Goal: Task Accomplishment & Management: Manage account settings

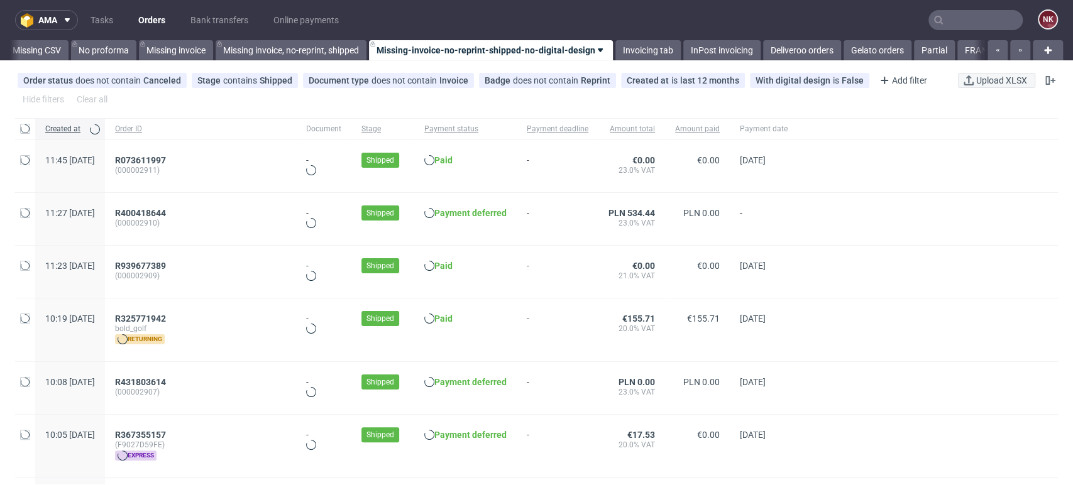
scroll to position [0, 1780]
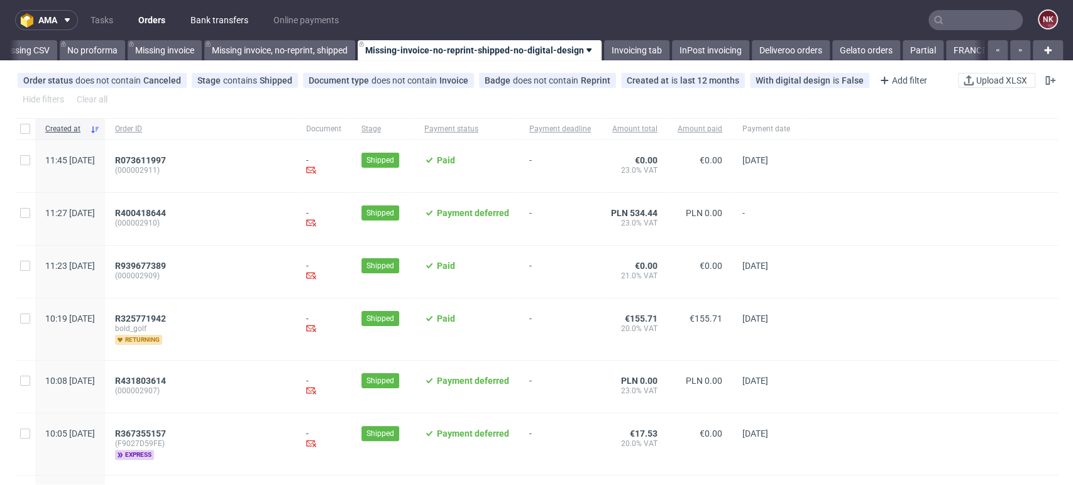
click at [216, 14] on link "Bank transfers" at bounding box center [219, 20] width 73 height 20
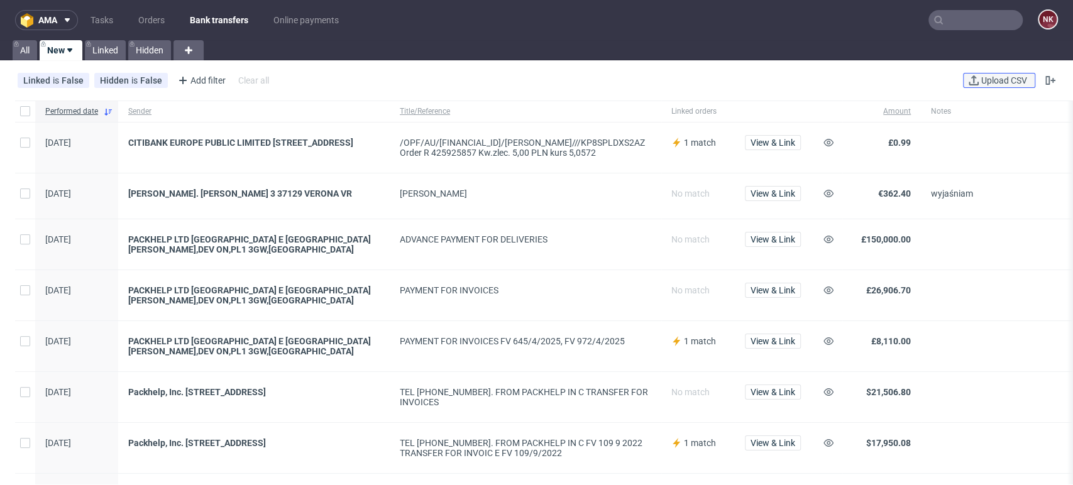
click at [999, 79] on span "Upload CSV" at bounding box center [1004, 80] width 51 height 9
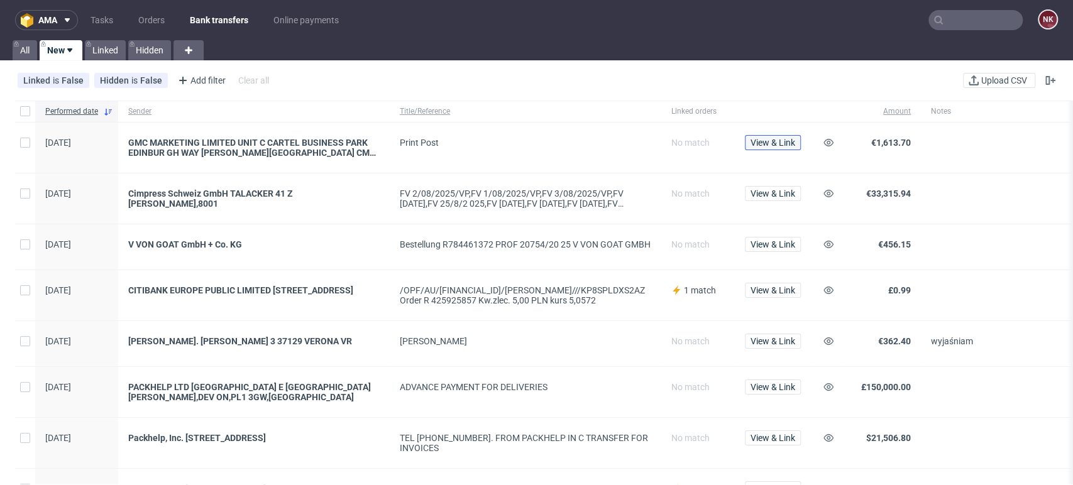
click at [776, 141] on span "View & Link" at bounding box center [773, 142] width 45 height 9
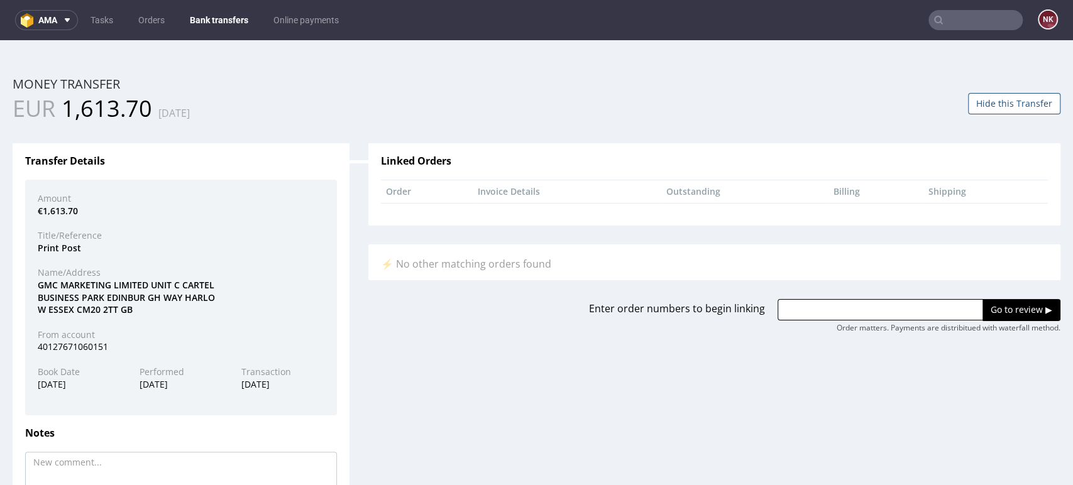
click at [794, 319] on input "text" at bounding box center [881, 309] width 206 height 21
paste input "R376525490"
click at [837, 323] on div "Order matters. Payments are distribitued with waterfall method." at bounding box center [949, 328] width 224 height 11
click at [834, 304] on input "R376525490," at bounding box center [881, 309] width 206 height 21
paste input "R760500649"
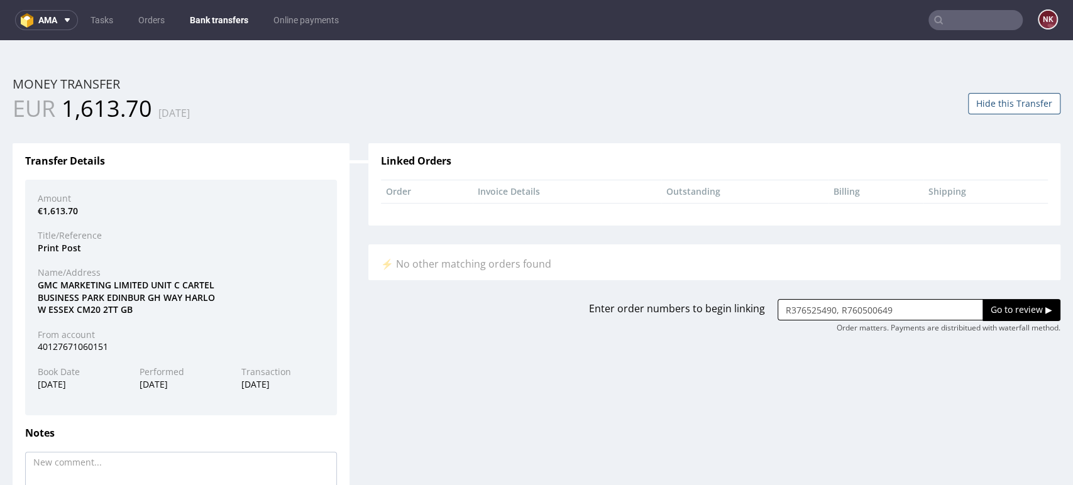
type input "R376525490, R760500649"
click at [985, 315] on input "Go to review ▶" at bounding box center [1022, 309] width 78 height 21
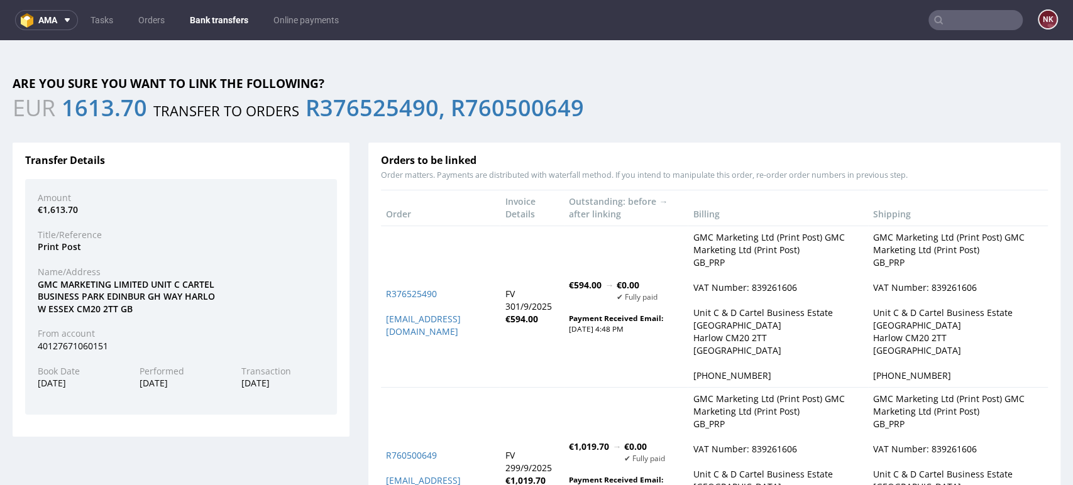
scroll to position [160, 0]
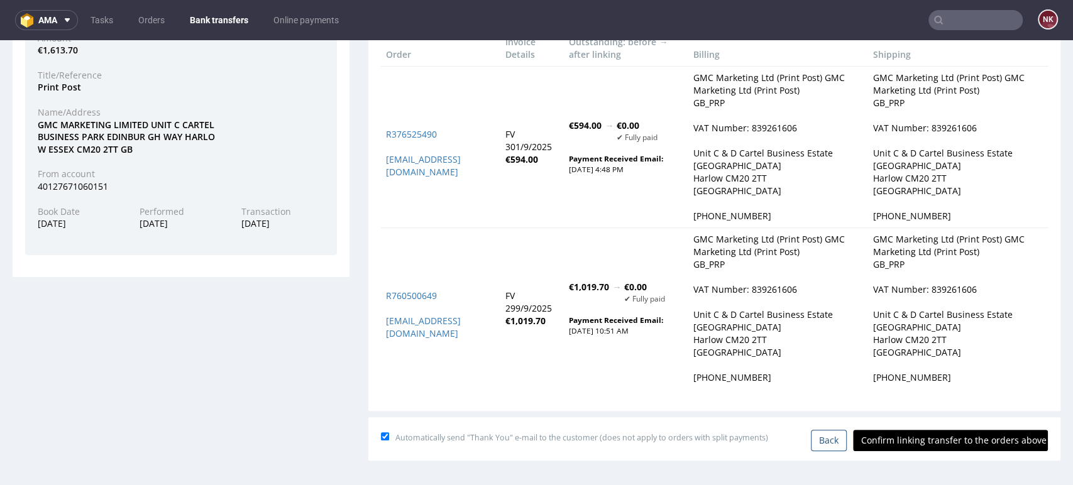
click at [931, 439] on input "Confirm linking transfer to the orders above" at bounding box center [950, 440] width 195 height 21
type input "In progress..."
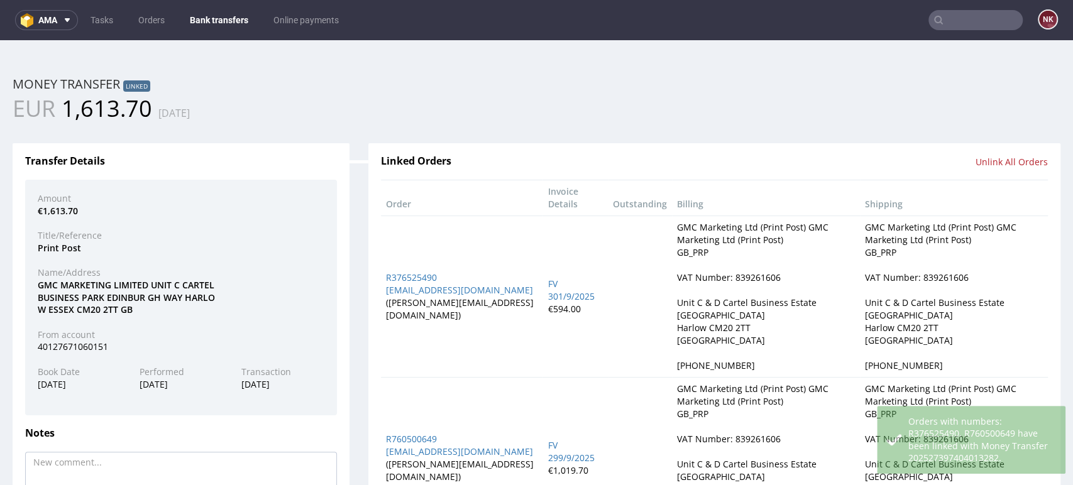
scroll to position [0, 0]
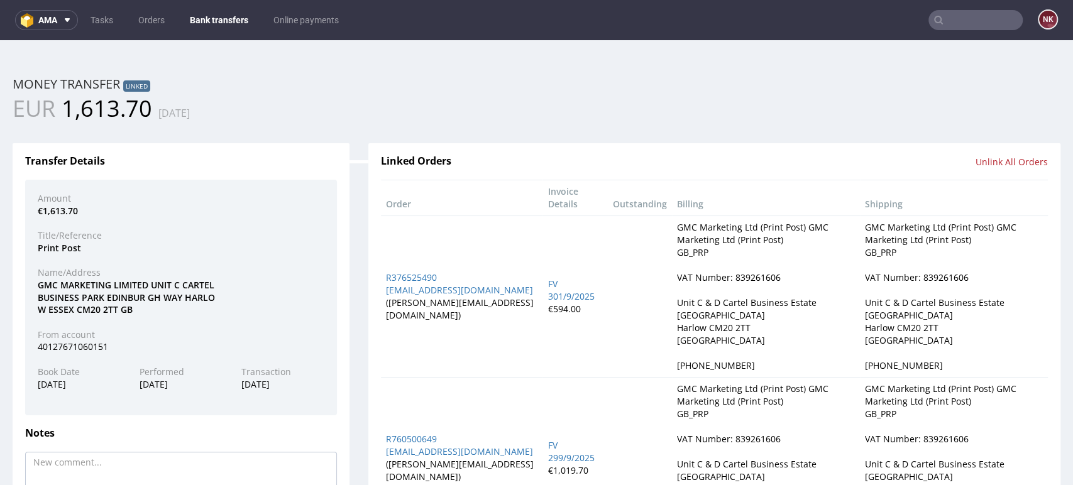
click at [990, 75] on div "Home Money Transfers Money Transfer ID: 202527397404013282 Money transfer Linke…" at bounding box center [537, 362] width 1048 height 612
click at [197, 21] on link "Bank transfers" at bounding box center [219, 20] width 74 height 20
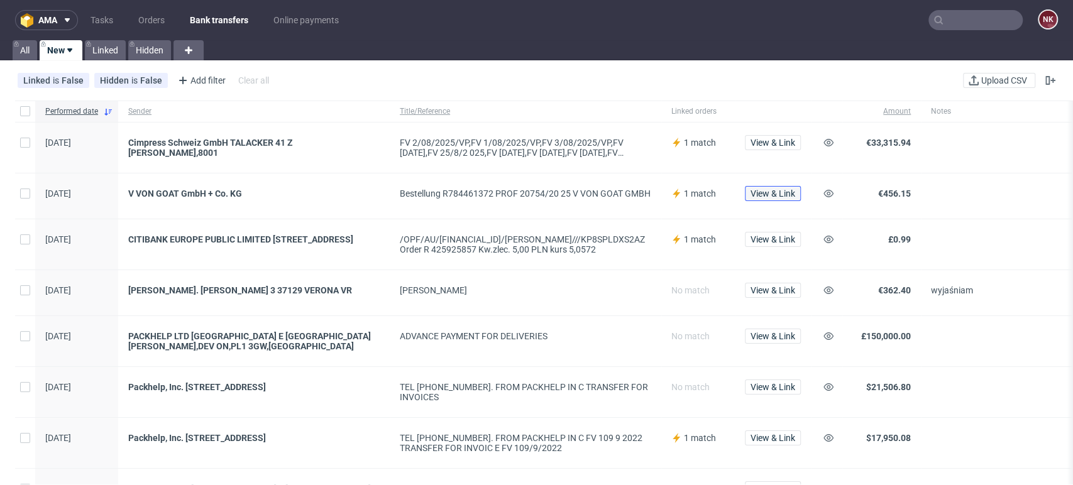
click at [780, 193] on span "View & Link" at bounding box center [773, 193] width 45 height 9
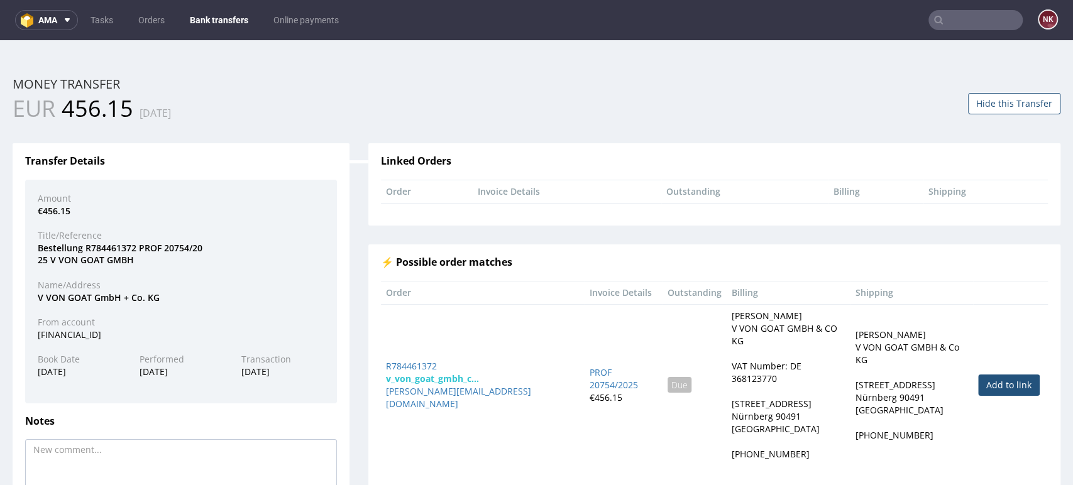
click at [1011, 375] on link "Add to link" at bounding box center [1009, 385] width 62 height 21
type input "R784461372"
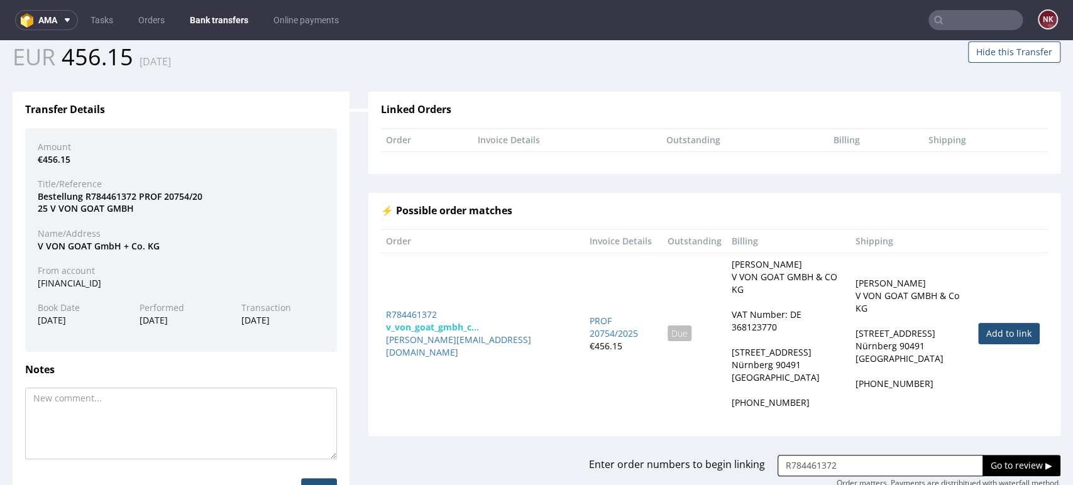
scroll to position [100, 0]
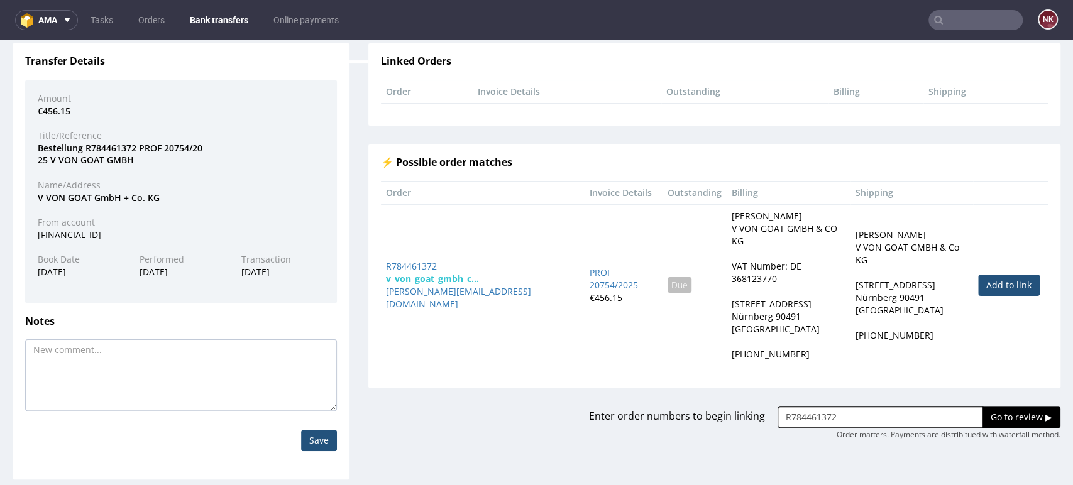
click at [994, 407] on input "Go to review ▶" at bounding box center [1022, 417] width 78 height 21
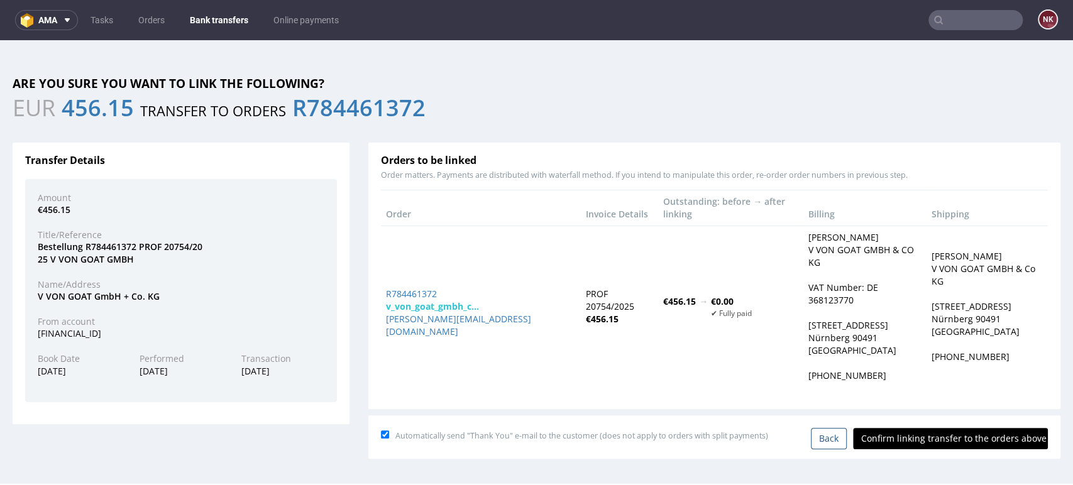
scroll to position [0, 0]
click at [966, 428] on input "Confirm linking transfer to the orders above" at bounding box center [950, 438] width 195 height 21
type input "In progress..."
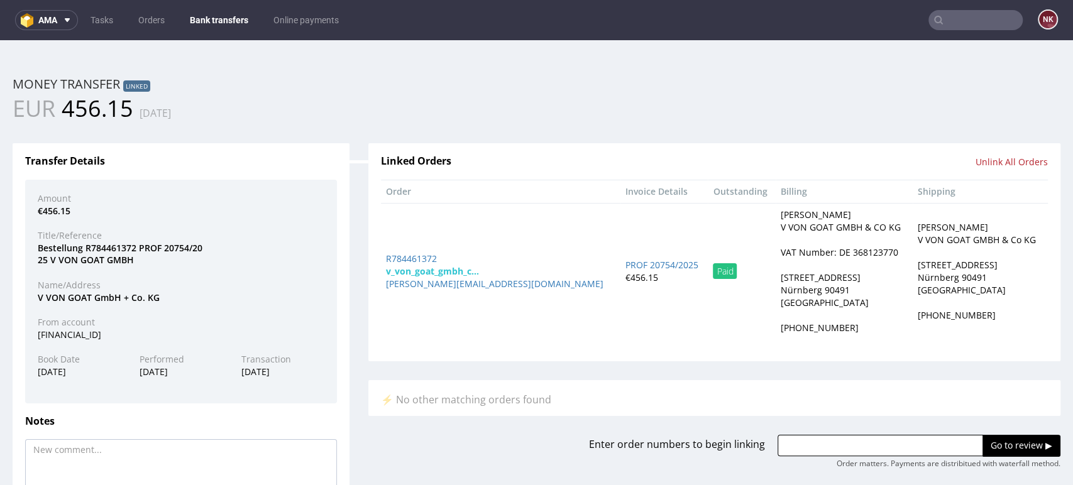
click at [210, 13] on link "Bank transfers" at bounding box center [219, 20] width 74 height 20
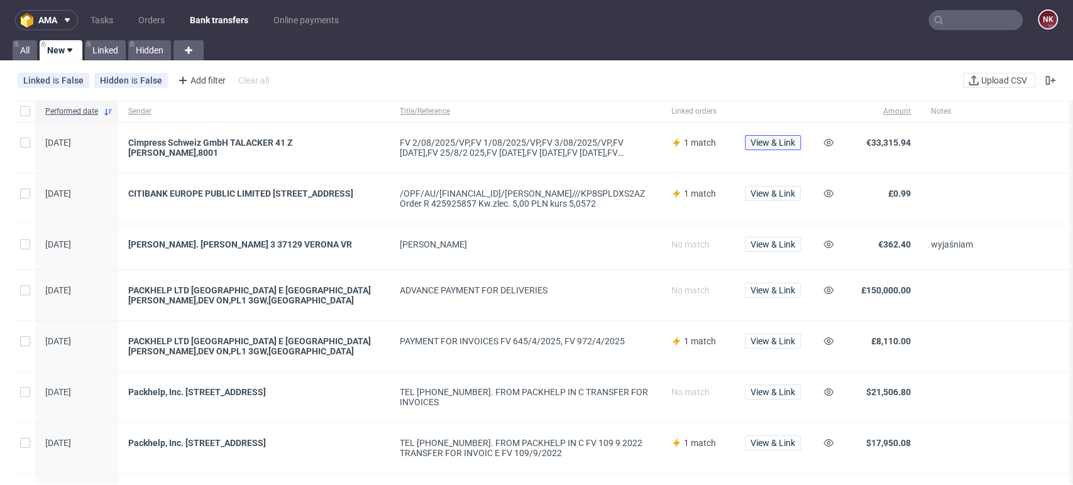
click at [783, 140] on span "View & Link" at bounding box center [773, 142] width 45 height 9
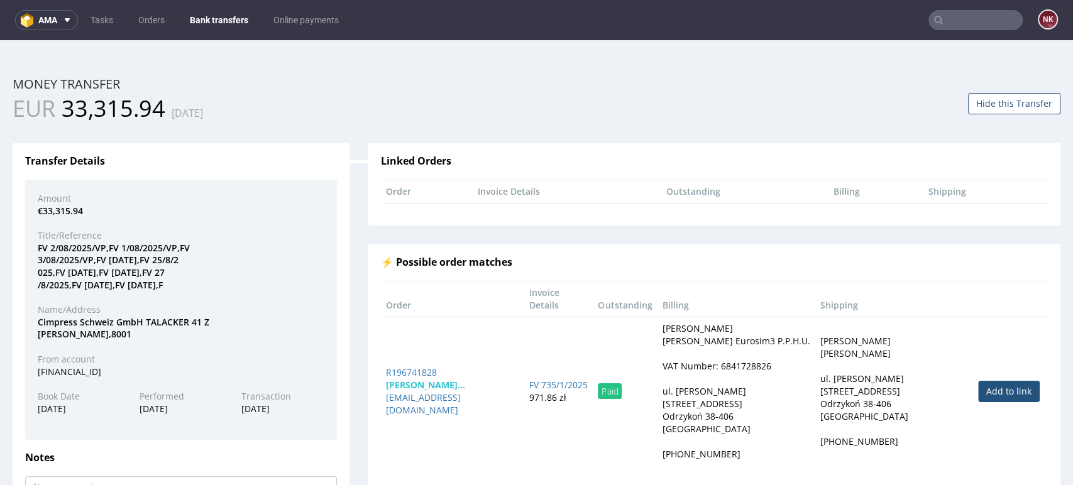
click at [328, 113] on div "EUR 33,315.94 30.09.2025" at bounding box center [270, 108] width 515 height 31
drag, startPoint x: 162, startPoint y: 109, endPoint x: 66, endPoint y: 109, distance: 96.2
click at [66, 109] on span "33,315.94" at bounding box center [114, 108] width 104 height 31
copy span "33,315.94"
click at [1014, 199] on th "Shipping" at bounding box center [986, 191] width 124 height 23
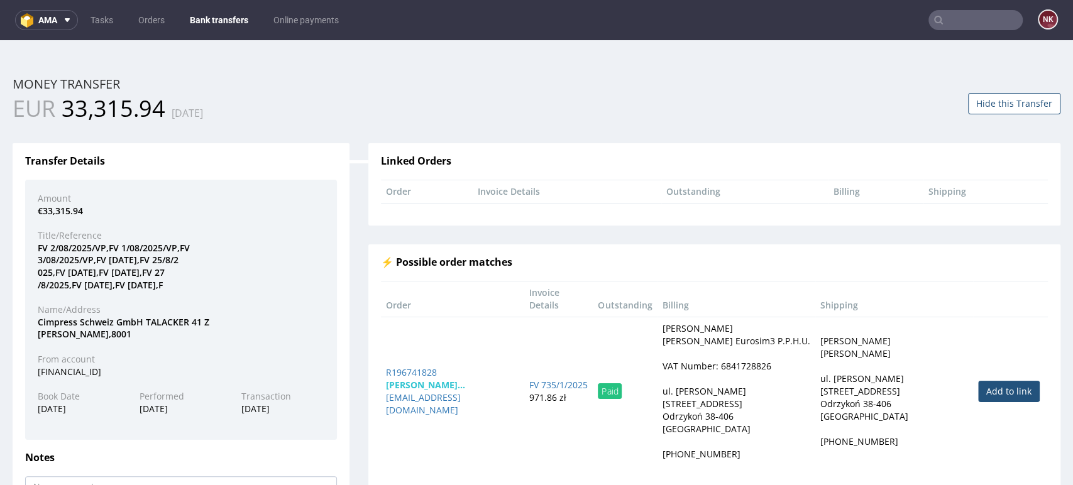
click at [240, 24] on link "Bank transfers" at bounding box center [219, 20] width 74 height 20
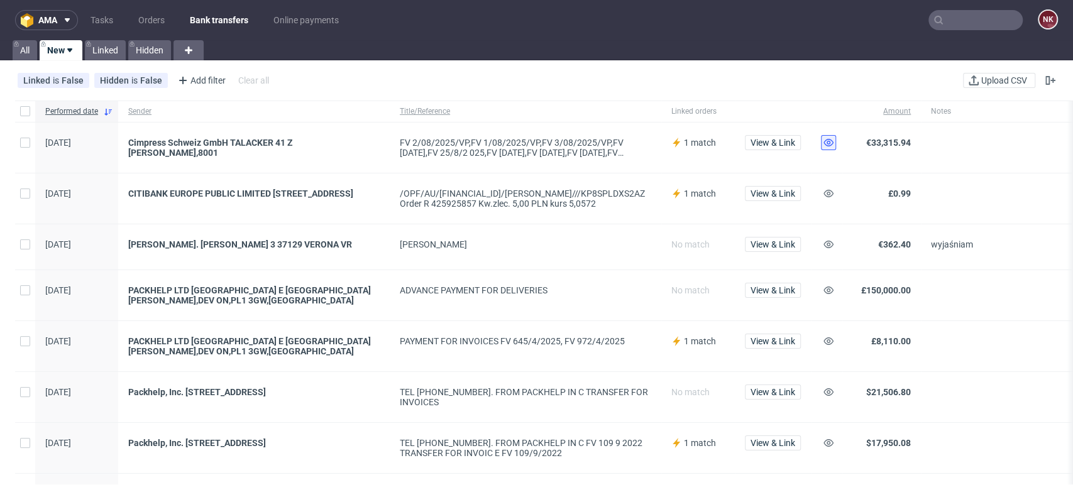
click at [827, 143] on icon at bounding box center [829, 143] width 10 height 10
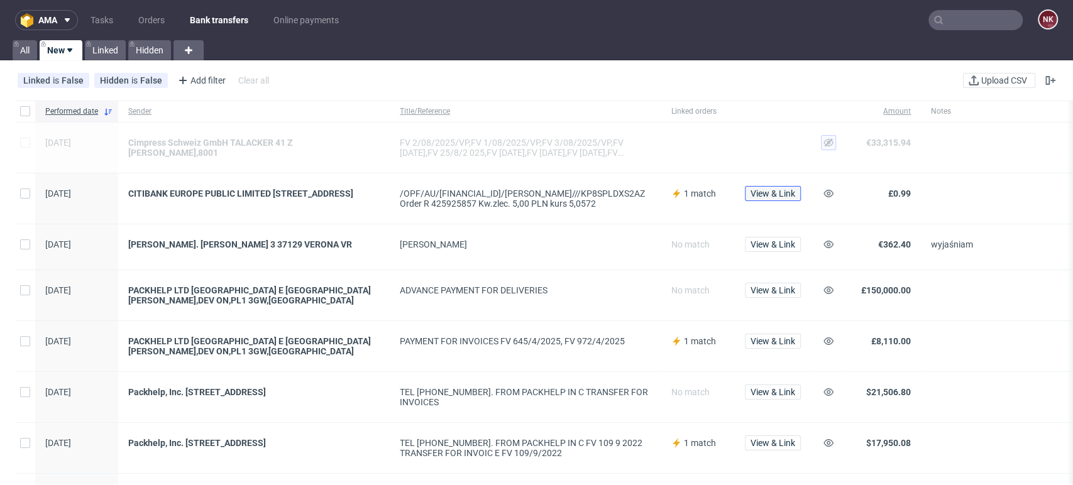
click at [779, 190] on span "View & Link" at bounding box center [773, 193] width 45 height 9
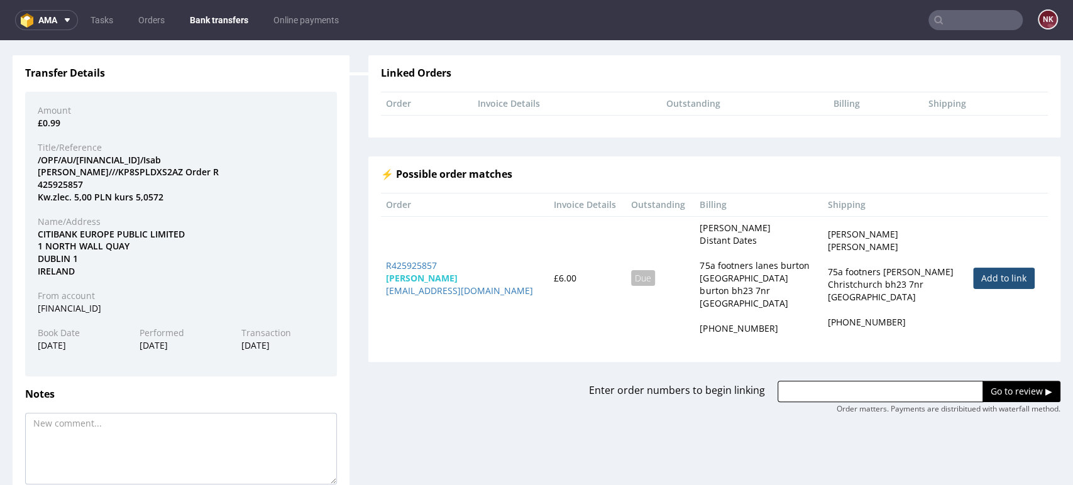
scroll to position [162, 0]
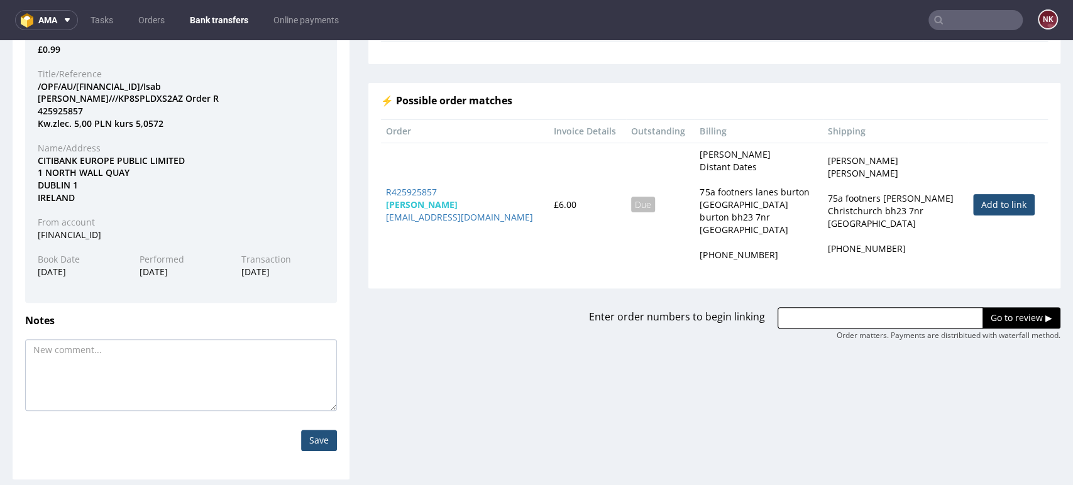
click at [990, 210] on link "Add to link" at bounding box center [1004, 204] width 62 height 21
type input "R425925857"
click at [986, 309] on input "Go to review ▶" at bounding box center [1022, 317] width 78 height 21
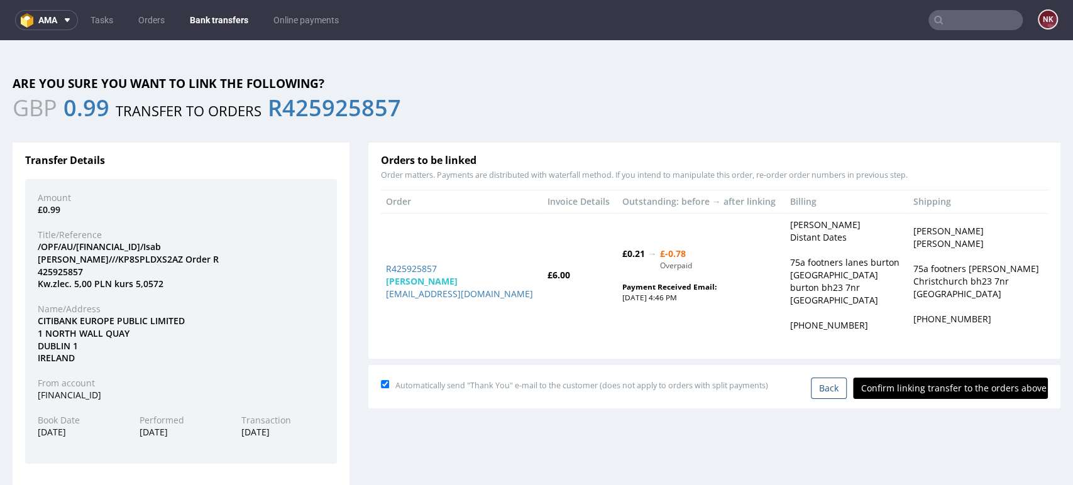
scroll to position [0, 0]
click at [939, 388] on input "Confirm linking transfer to the orders above" at bounding box center [950, 388] width 195 height 21
type input "In progress..."
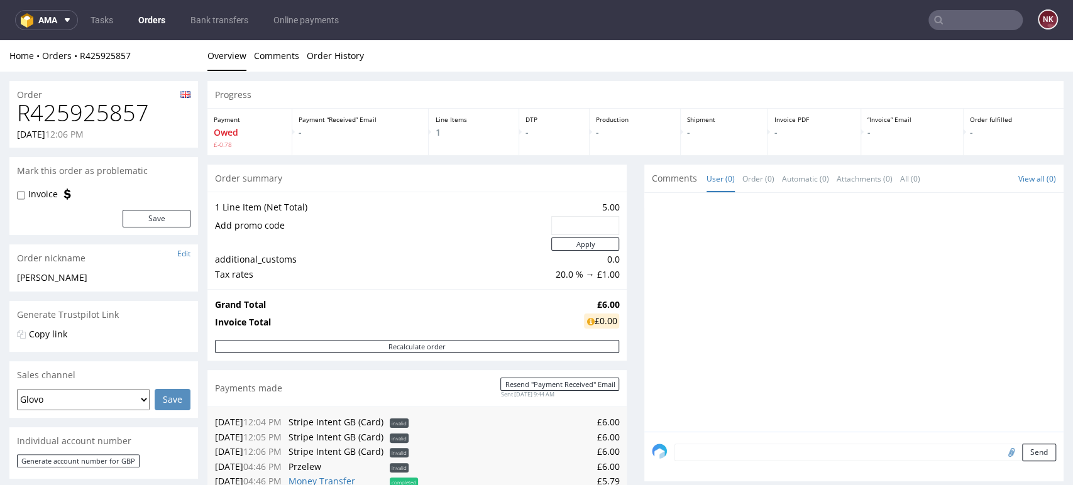
click at [96, 101] on h1 "R425925857" at bounding box center [104, 113] width 174 height 25
copy h1 "R425925857"
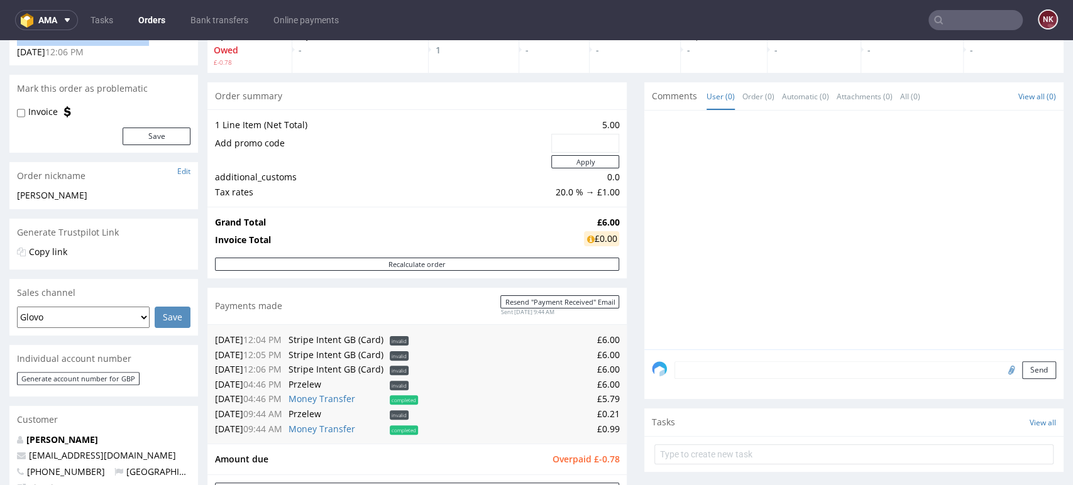
scroll to position [209, 0]
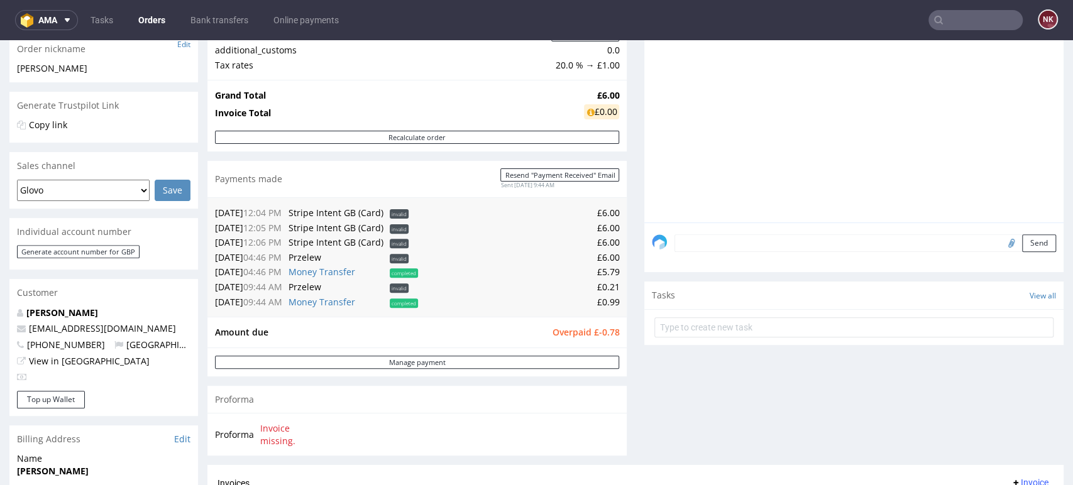
click at [600, 275] on td "£5.79" at bounding box center [520, 272] width 198 height 15
copy td "5.79"
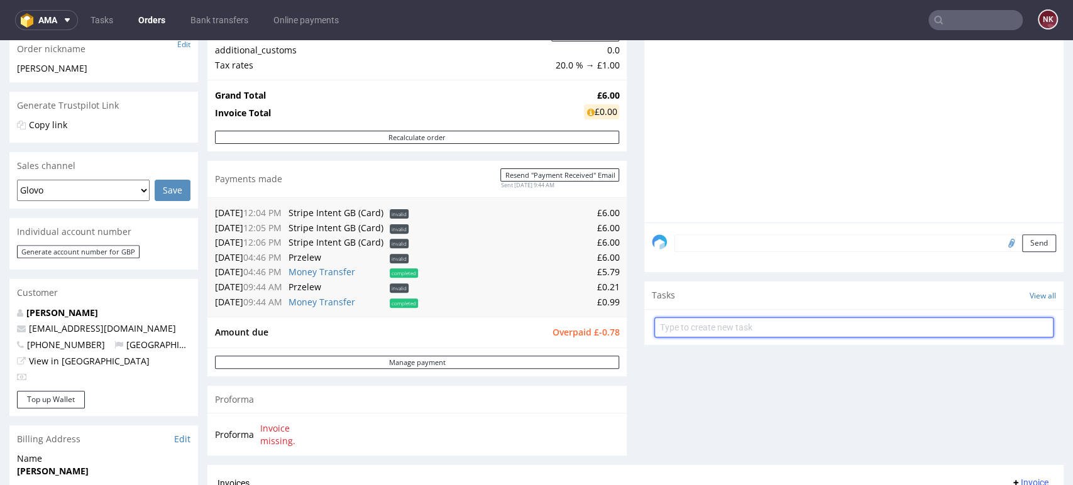
click at [681, 324] on input "text" at bounding box center [854, 328] width 399 height 20
type input "Refund (overpayment)"
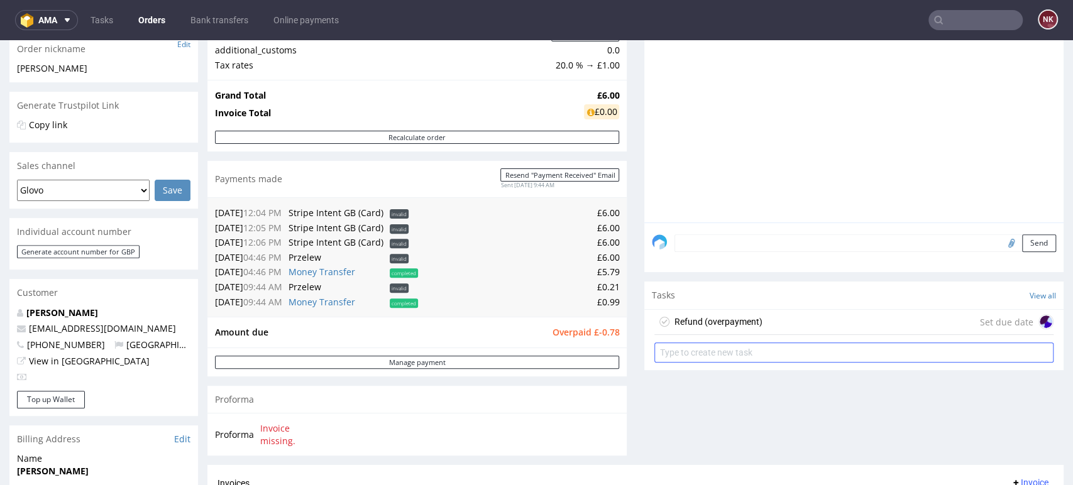
click at [680, 323] on div "Refund (overpayment)" at bounding box center [719, 321] width 88 height 15
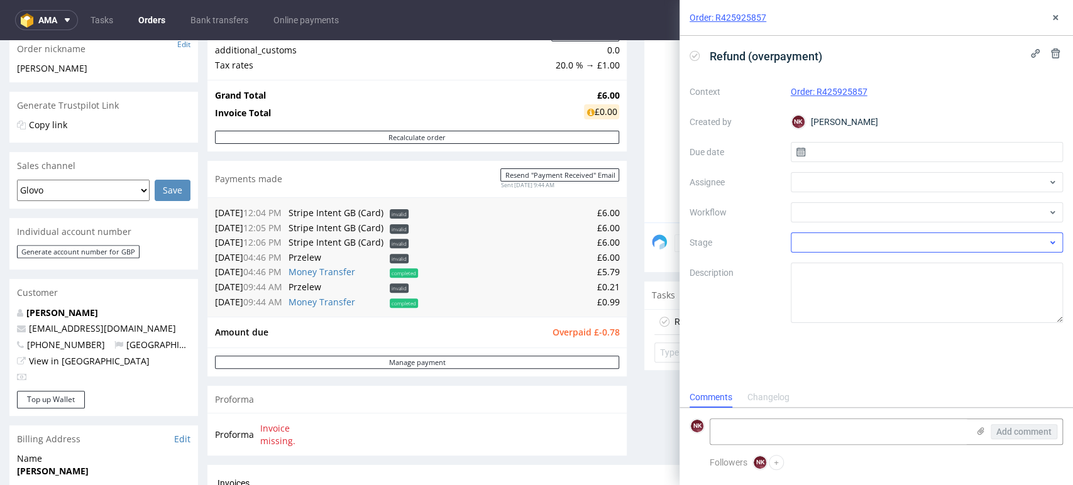
scroll to position [10, 0]
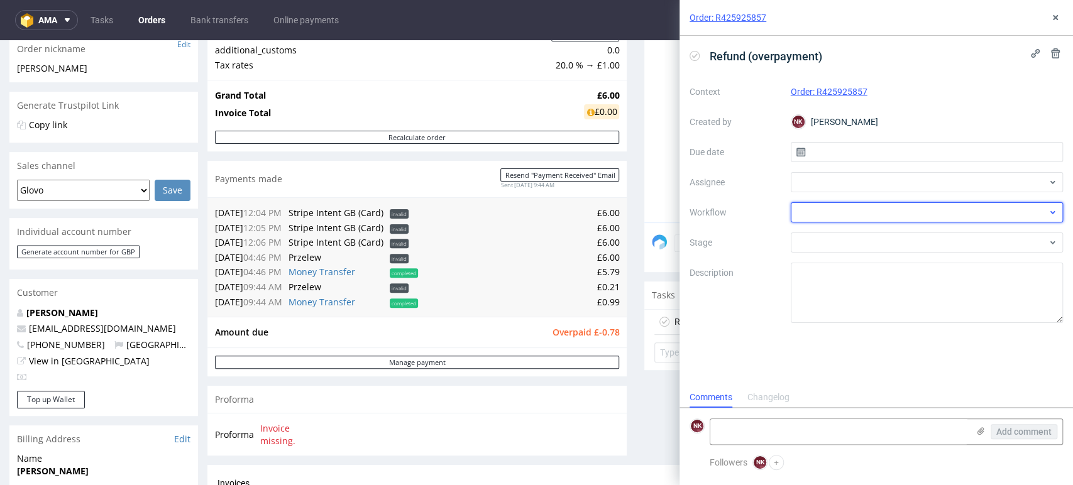
click at [837, 220] on div at bounding box center [927, 212] width 273 height 20
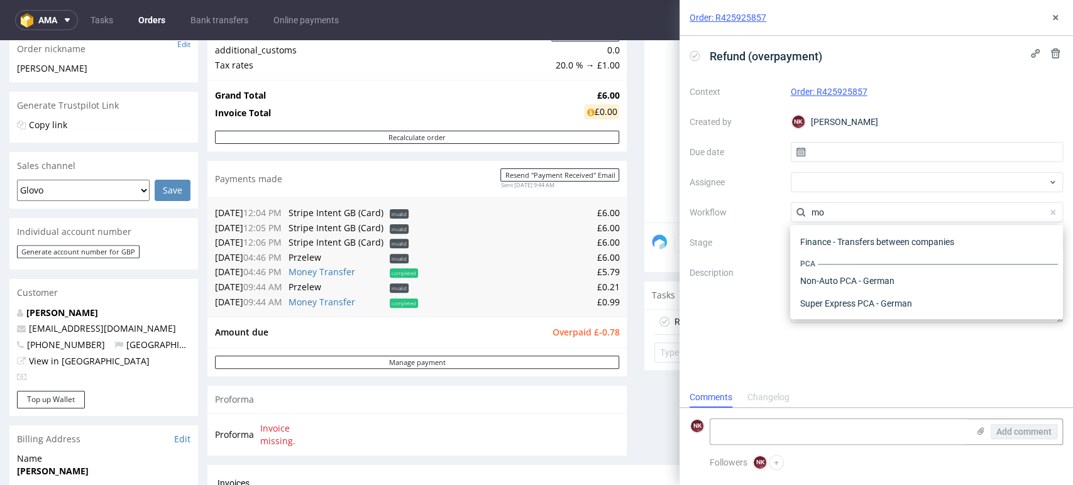
scroll to position [0, 0]
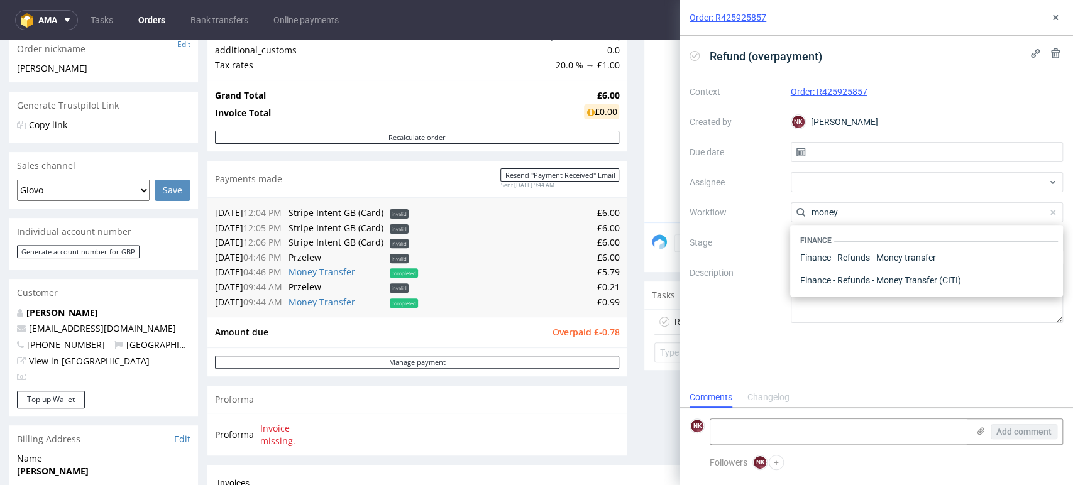
type input "money"
click at [841, 239] on div "Finance" at bounding box center [926, 240] width 263 height 11
click at [841, 253] on div "Finance - Refunds - Money transfer" at bounding box center [926, 257] width 263 height 23
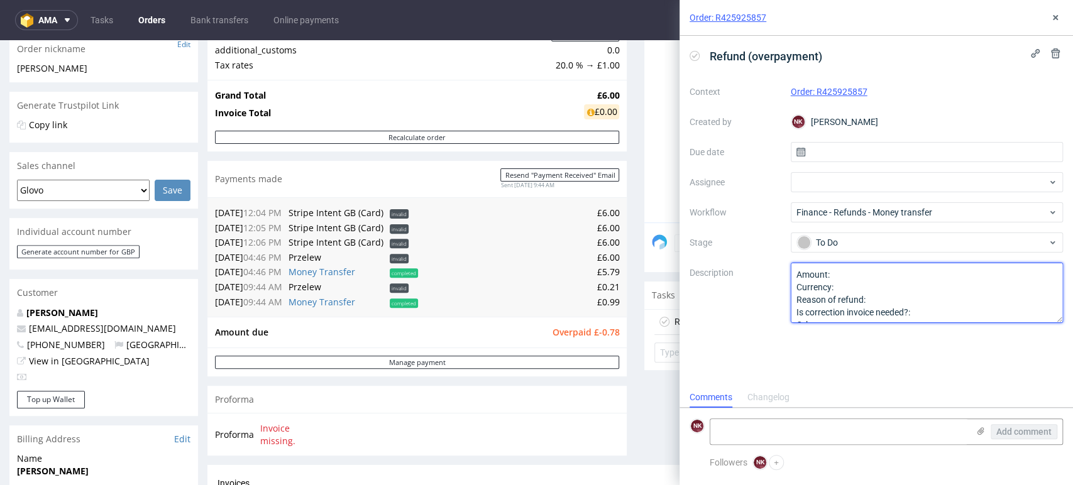
click at [854, 283] on textarea "Amount: Currency: Reason of refund: Is correction invoice needed?: Other:" at bounding box center [927, 293] width 273 height 60
click at [859, 266] on textarea "Amount: Currency: Reason of refund: Is correction invoice needed?: Other:" at bounding box center [927, 293] width 273 height 60
click at [861, 288] on textarea "Amount: Currency: Reason of refund: Is correction invoice needed?: Other:" at bounding box center [927, 293] width 273 height 60
click at [883, 294] on textarea "Amount: Currency: Reason of refund: Is correction invoice needed?: Other:" at bounding box center [927, 293] width 273 height 60
click at [892, 302] on textarea "Amount: Currency: Reason of refund: Is correction invoice needed?: Other:" at bounding box center [927, 293] width 273 height 60
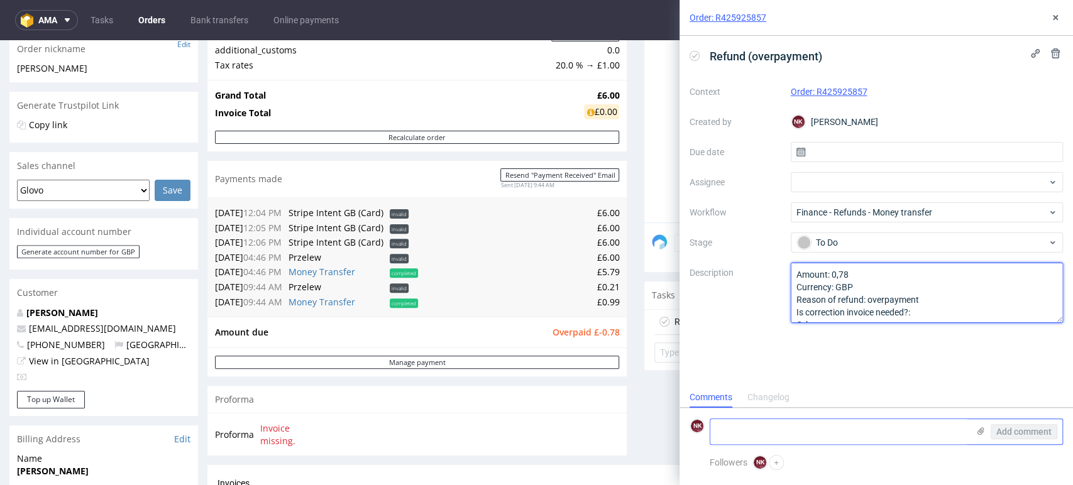
type textarea "Amount: 0,78 Currency: GBP Reason of refund: overpayment Is correction invoice …"
click at [793, 433] on textarea at bounding box center [839, 431] width 258 height 25
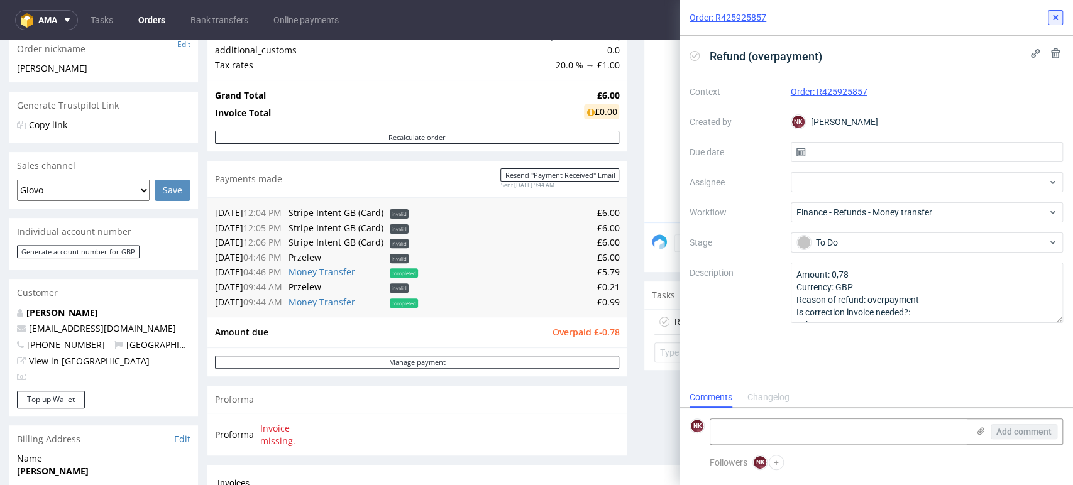
click at [1058, 16] on icon at bounding box center [1056, 18] width 10 height 10
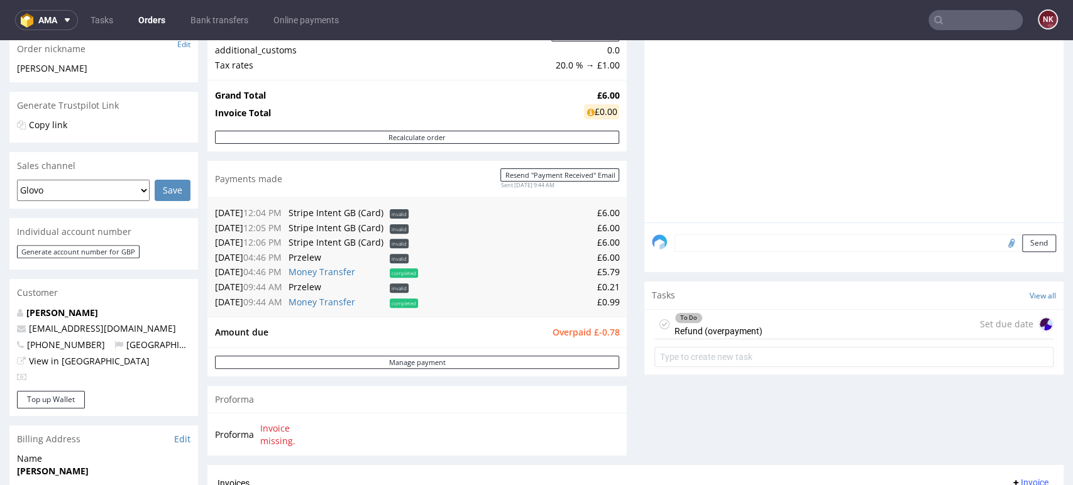
click at [659, 415] on div "Comments User (0) Order (0) Automatic (0) Attachments (0) All (0) View all (0) …" at bounding box center [853, 210] width 419 height 511
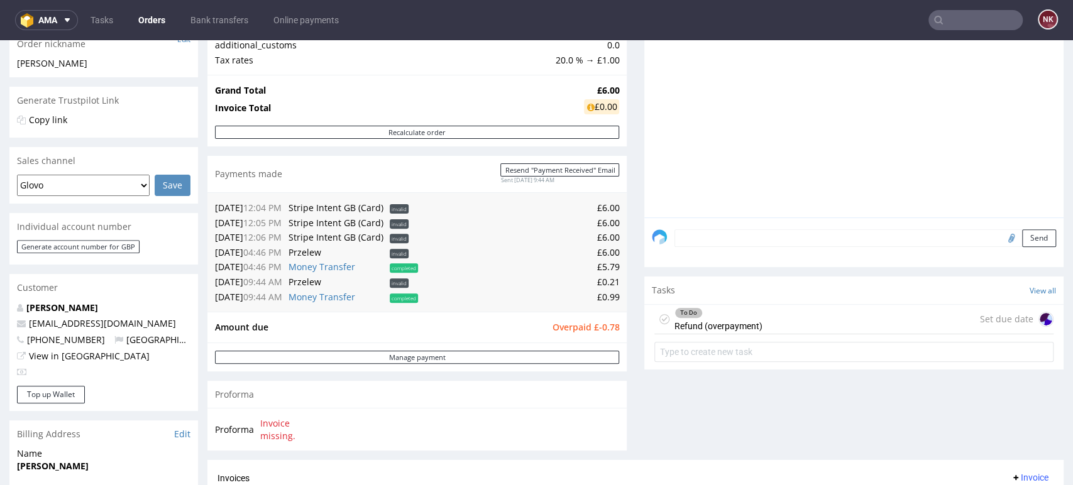
scroll to position [279, 0]
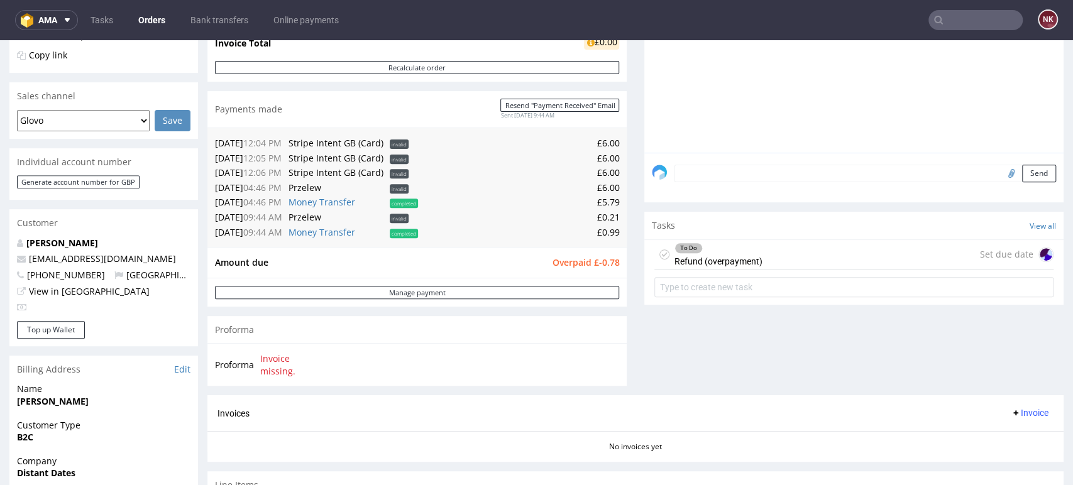
click at [738, 419] on div "Invoices Invoice" at bounding box center [636, 414] width 836 height 16
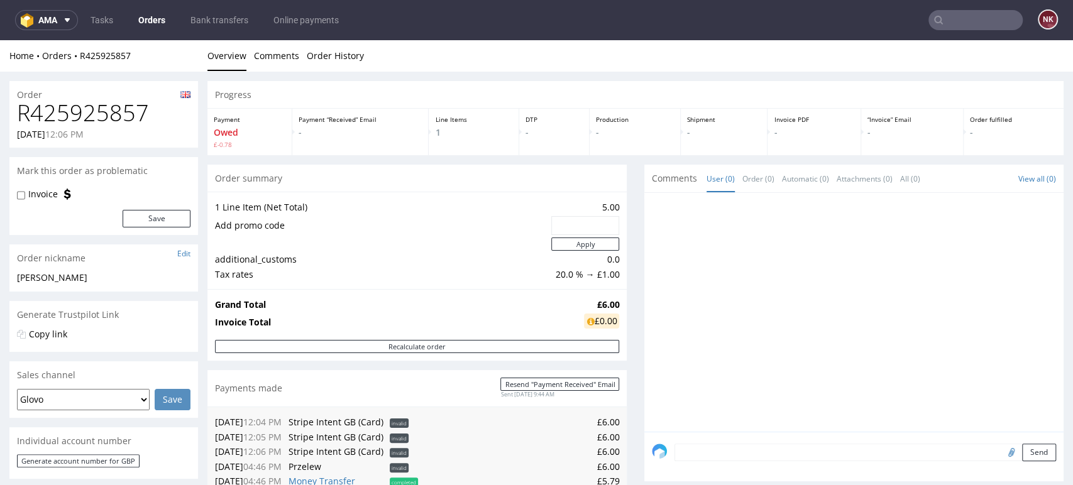
click at [153, 15] on link "Orders" at bounding box center [152, 20] width 42 height 20
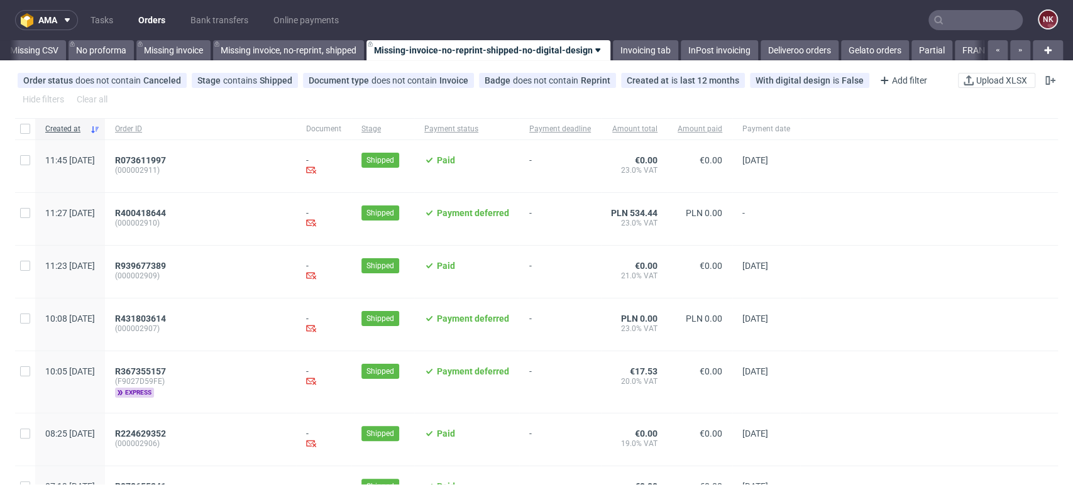
scroll to position [0, 1780]
click at [222, 14] on link "Bank transfers" at bounding box center [219, 20] width 73 height 20
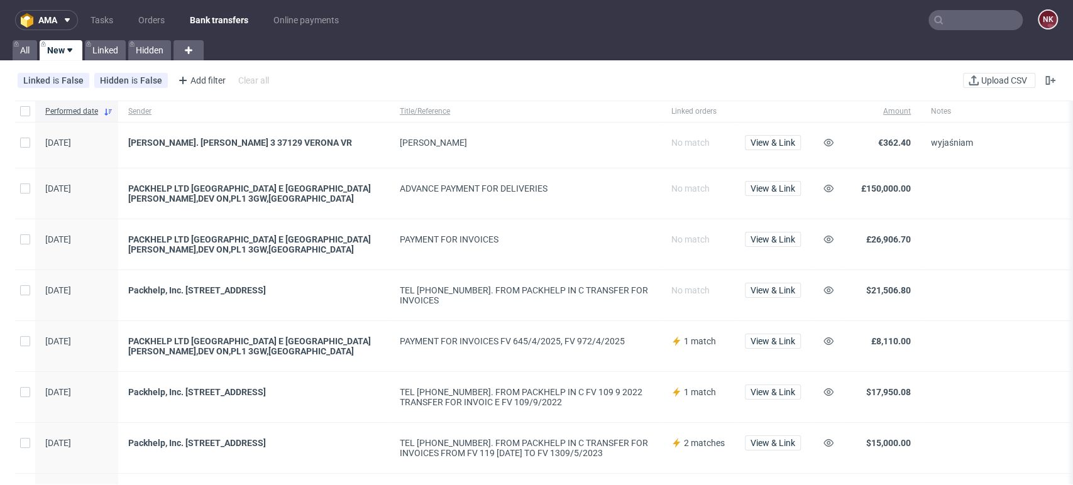
click at [213, 19] on link "Bank transfers" at bounding box center [219, 20] width 74 height 20
drag, startPoint x: 990, startPoint y: 316, endPoint x: 968, endPoint y: 315, distance: 22.0
click at [989, 316] on div at bounding box center [1025, 295] width 209 height 50
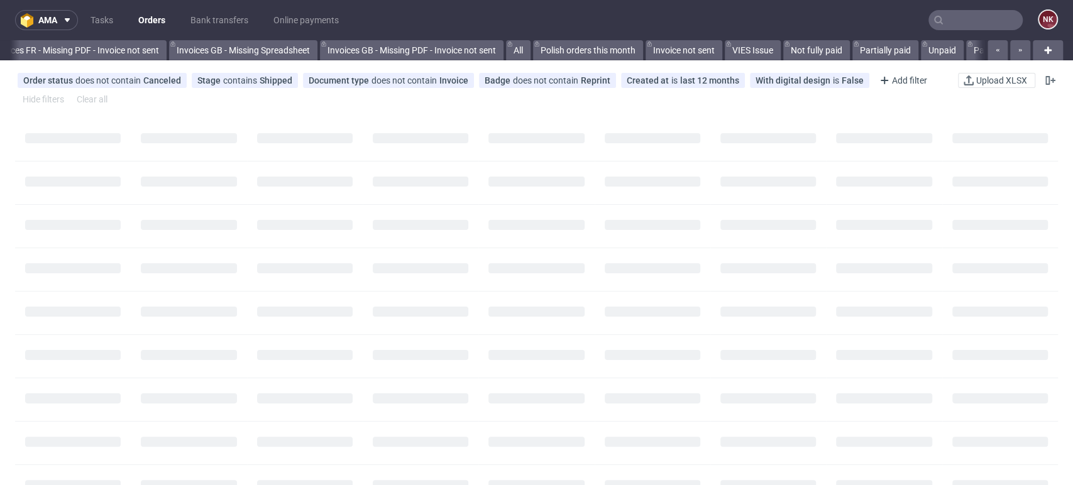
click at [971, 19] on input "text" at bounding box center [976, 20] width 94 height 20
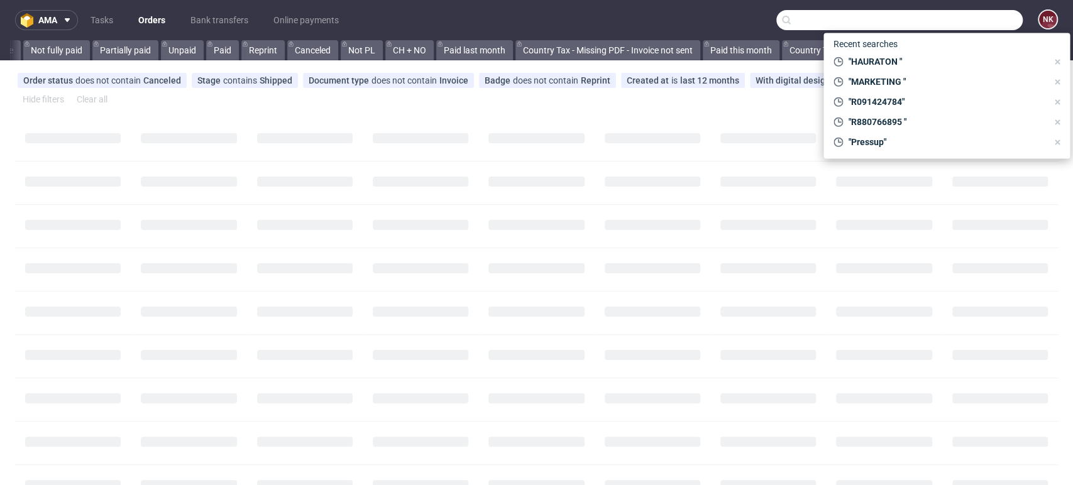
scroll to position [0, 1371]
paste input "R633736468"
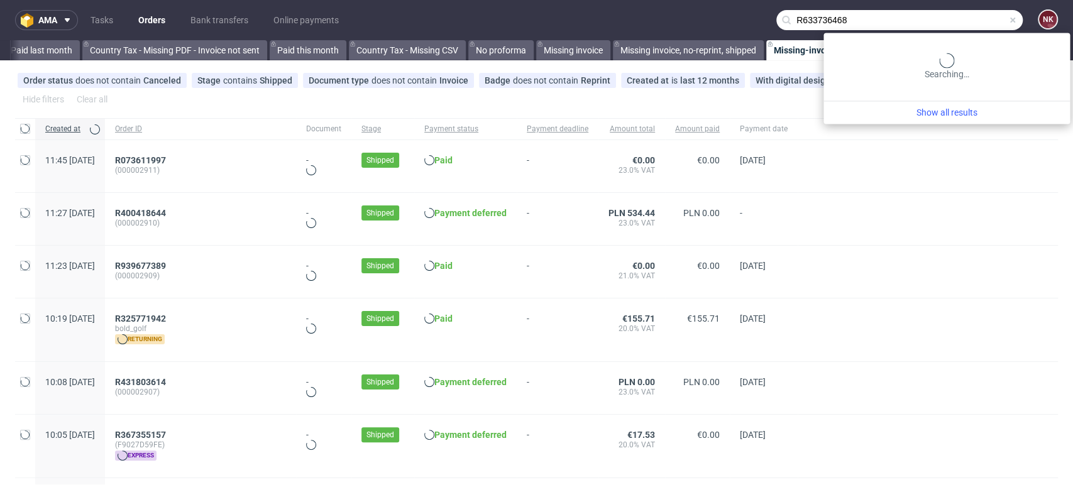
scroll to position [0, 0]
type input "R633736468"
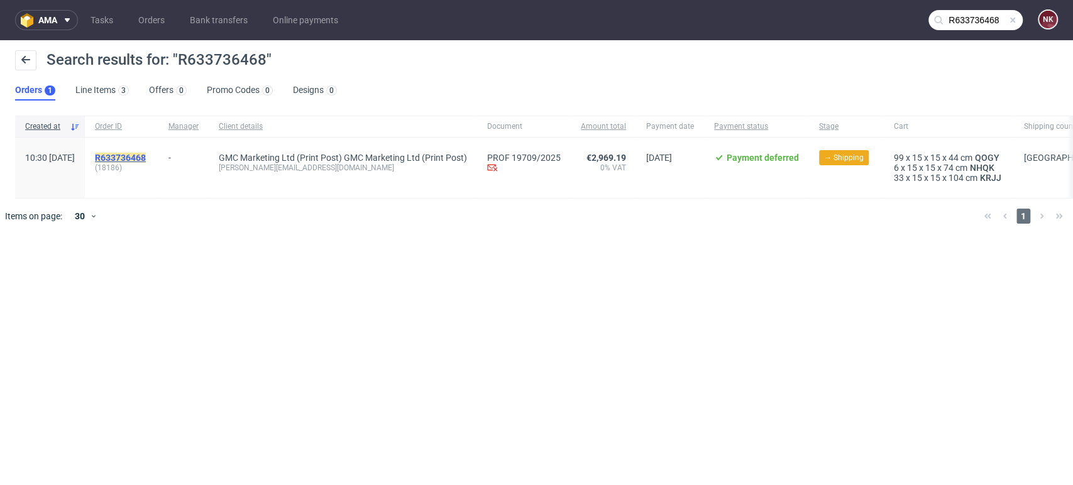
click at [146, 156] on mark "R633736468" at bounding box center [120, 158] width 51 height 10
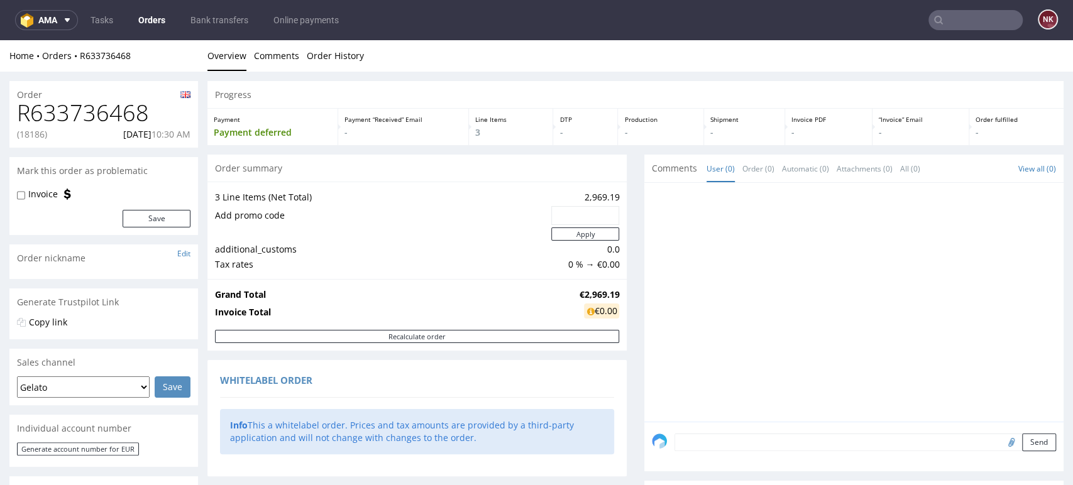
click at [982, 346] on div at bounding box center [858, 306] width 412 height 231
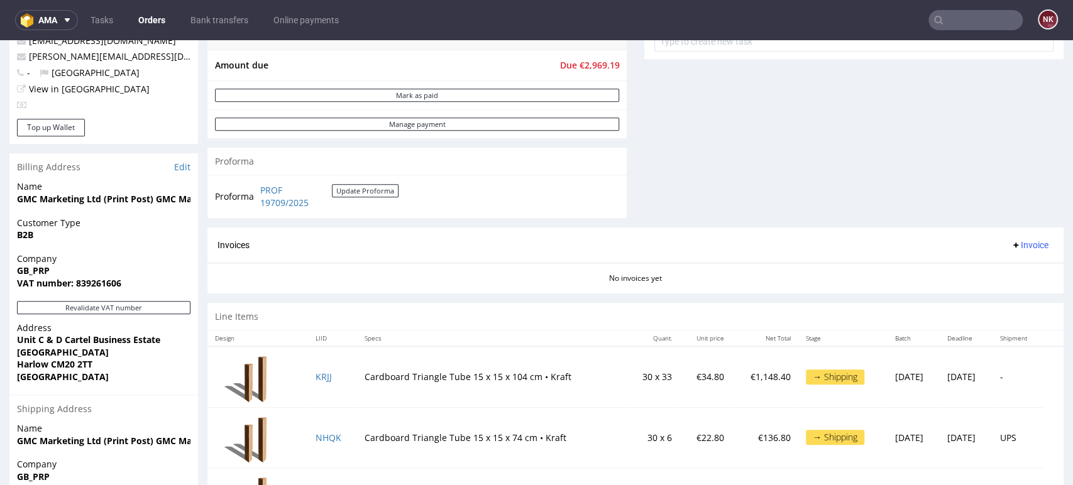
scroll to position [489, 0]
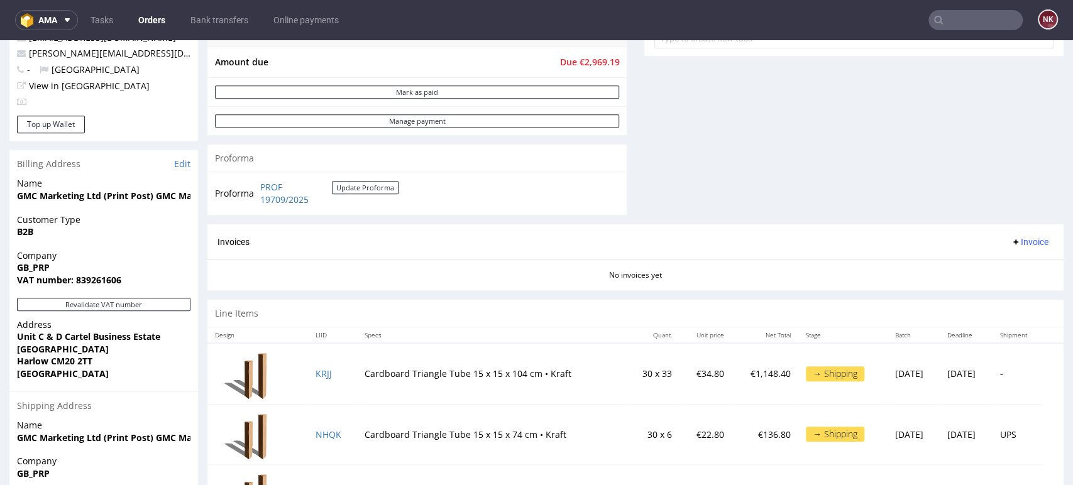
click at [1030, 224] on div "Invoices Invoice" at bounding box center [635, 242] width 856 height 36
click at [670, 244] on div "Invoices Invoice" at bounding box center [636, 243] width 836 height 16
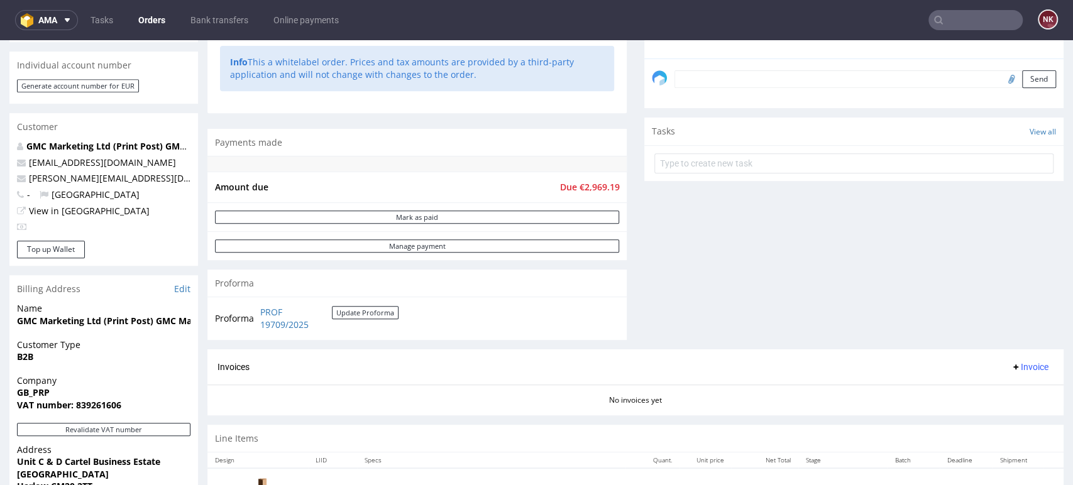
scroll to position [209, 0]
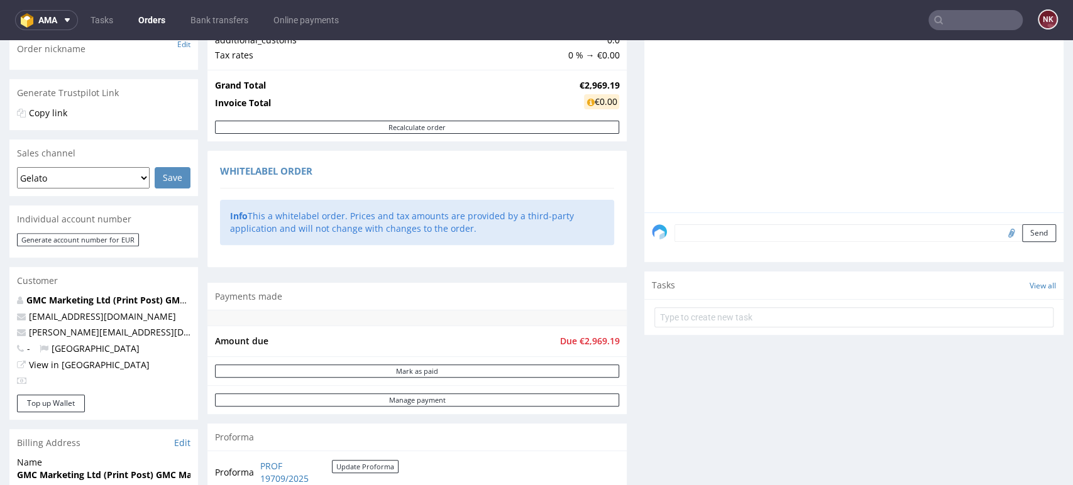
click at [146, 28] on link "Orders" at bounding box center [152, 20] width 42 height 20
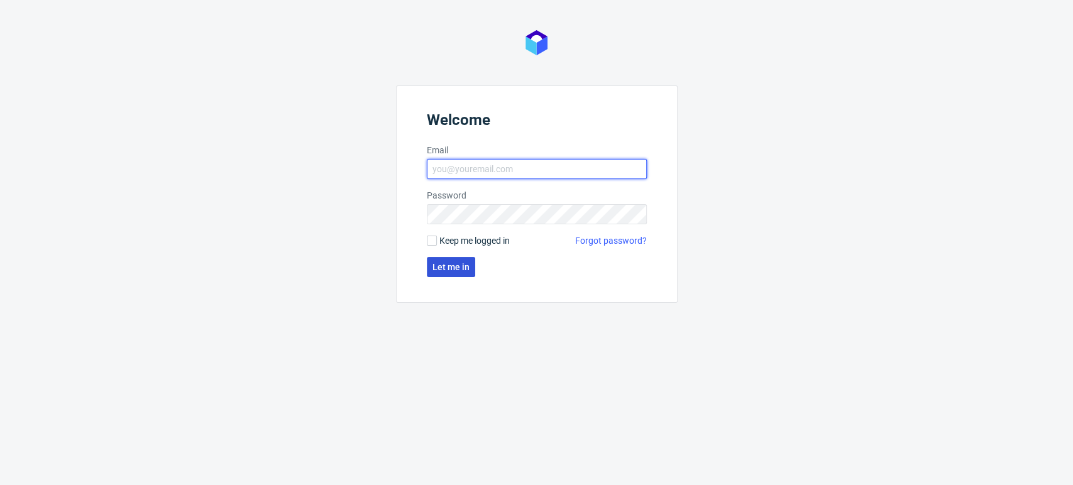
type input "[PERSON_NAME][EMAIL_ADDRESS][DOMAIN_NAME]"
click at [451, 270] on span "Let me in" at bounding box center [451, 267] width 37 height 9
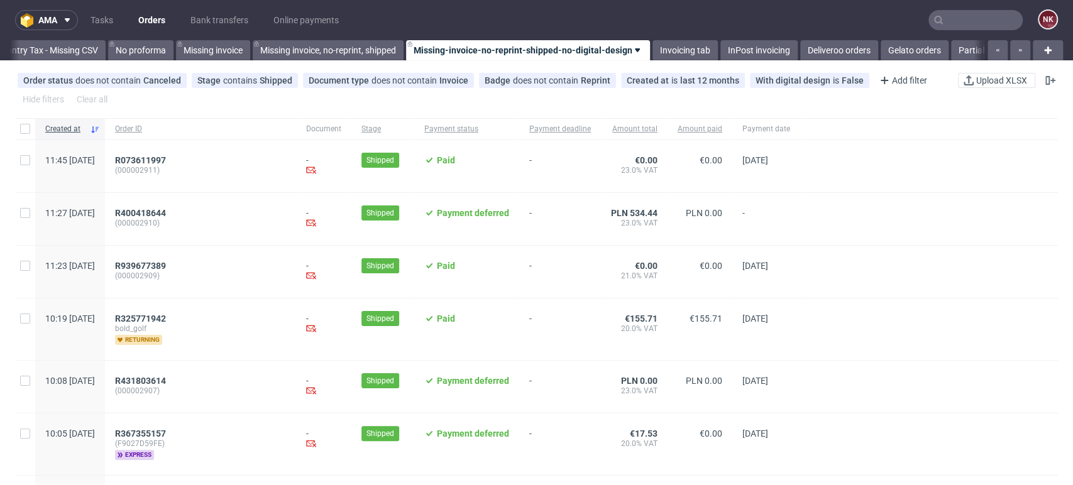
scroll to position [0, 1780]
click at [591, 340] on span "-" at bounding box center [560, 329] width 62 height 31
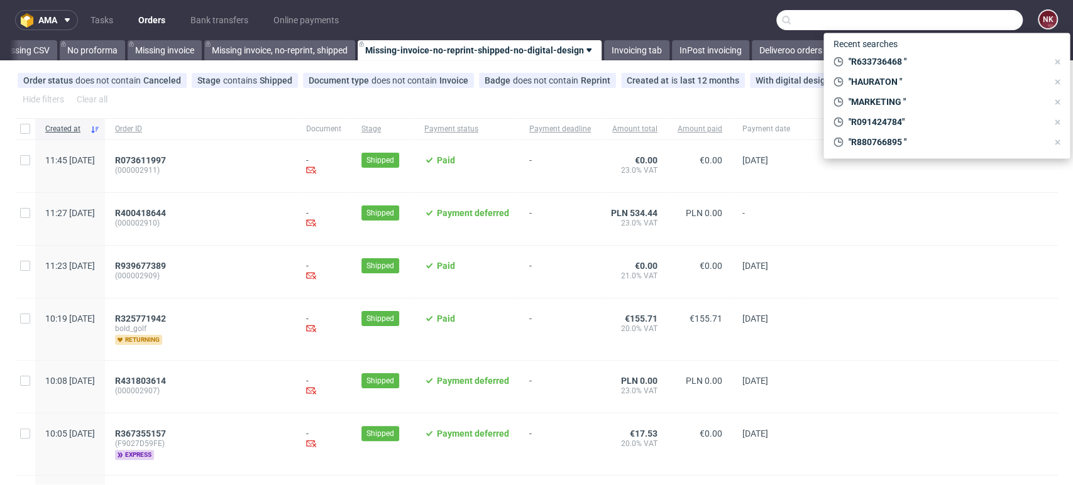
click at [968, 17] on input "text" at bounding box center [899, 20] width 246 height 20
paste input "R971571618"
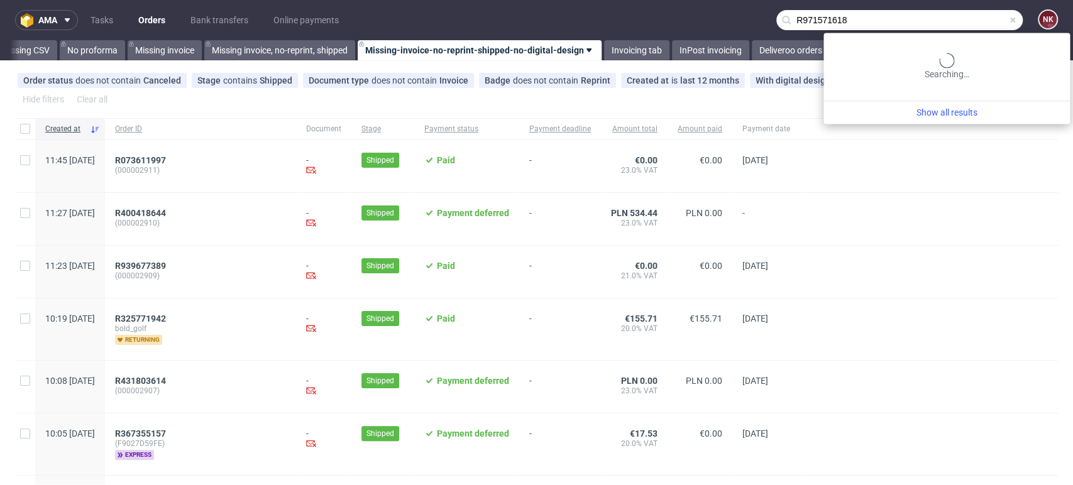
type input "R971571618"
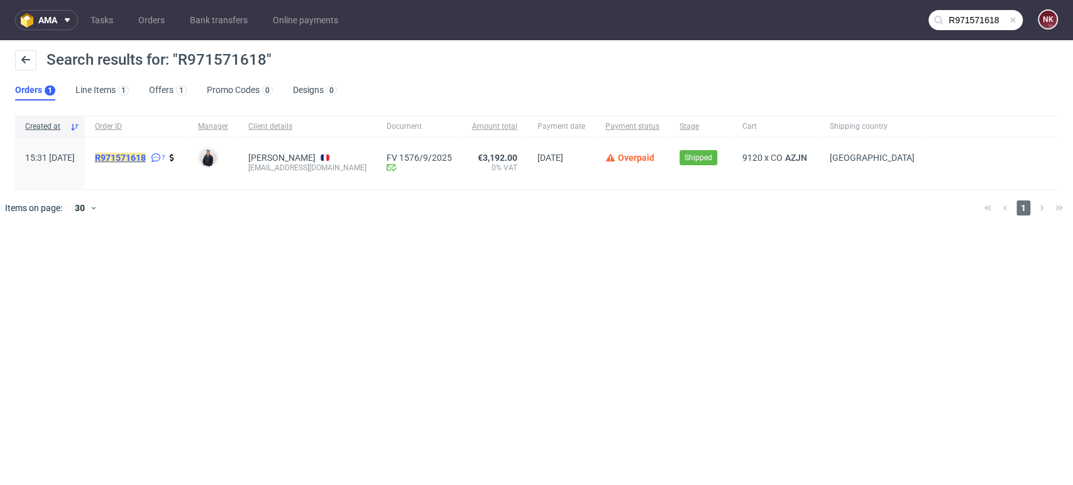
click at [146, 155] on mark "R971571618" at bounding box center [120, 158] width 51 height 10
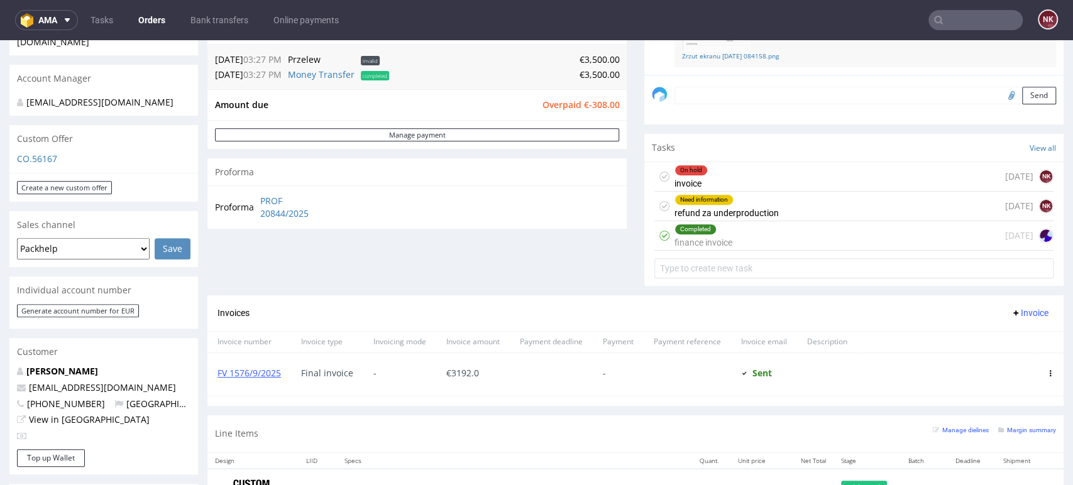
scroll to position [209, 0]
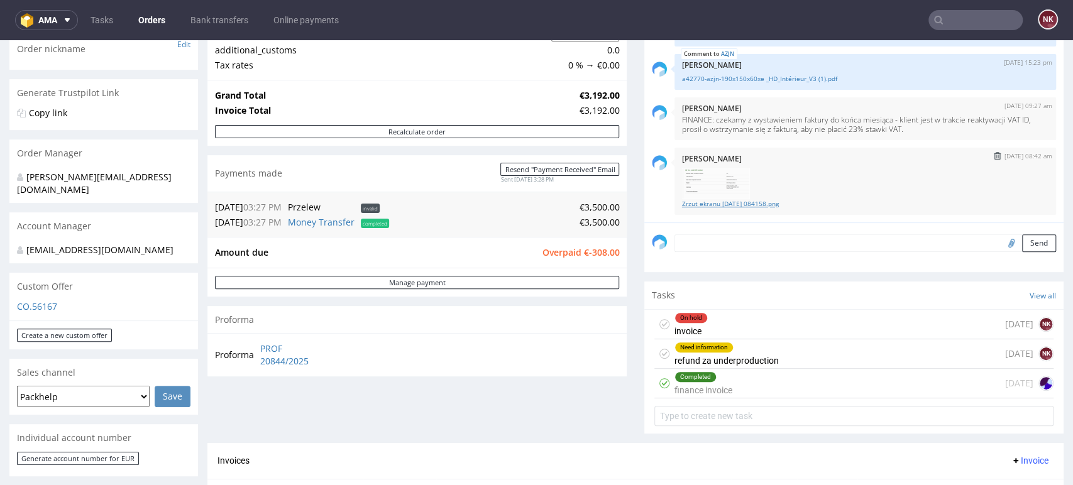
click at [746, 202] on link "Zrzut ekranu 2025-09-29 084158.png" at bounding box center [865, 203] width 367 height 9
click at [775, 341] on div "Need information refund za underproduction 21 days ago NK" at bounding box center [854, 355] width 399 height 30
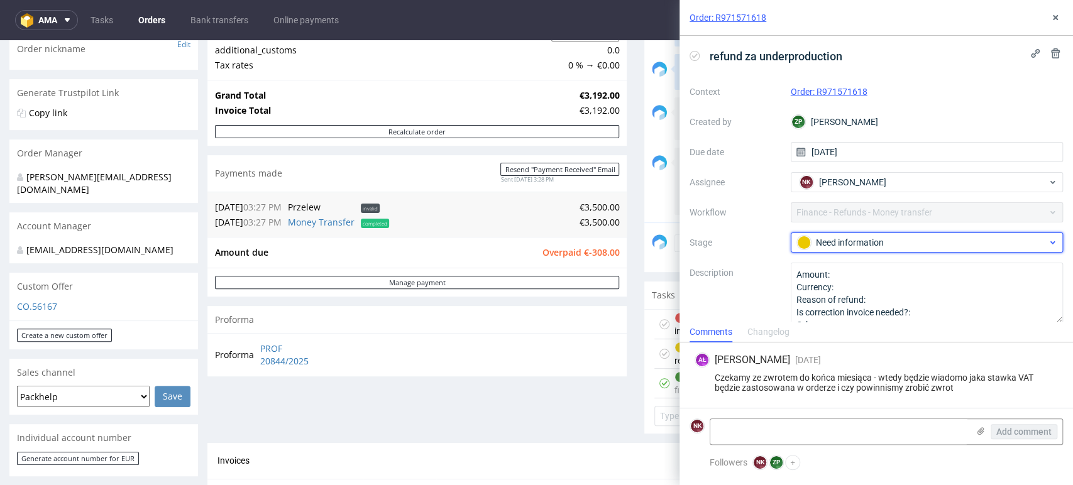
click at [909, 238] on div "Need information" at bounding box center [922, 243] width 250 height 14
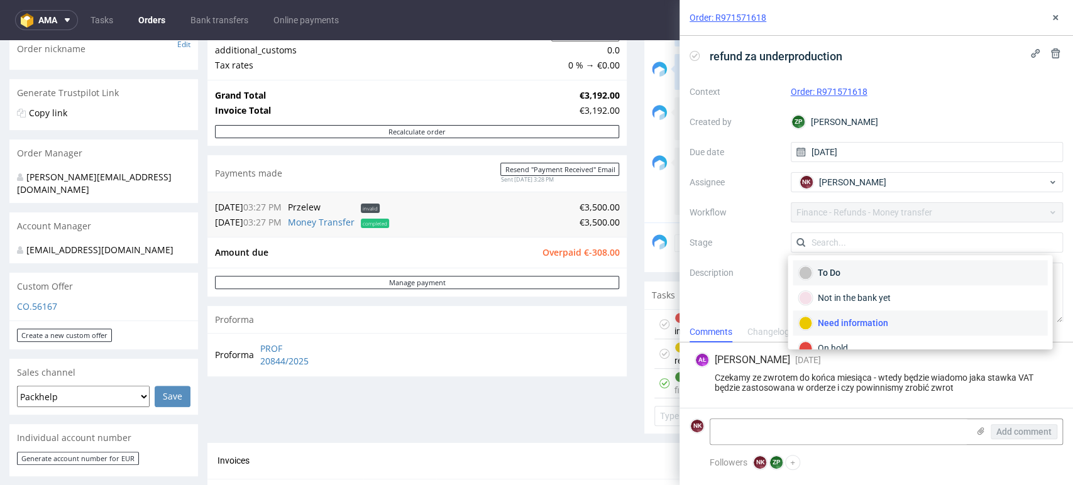
click at [880, 282] on div "To Do" at bounding box center [920, 272] width 255 height 25
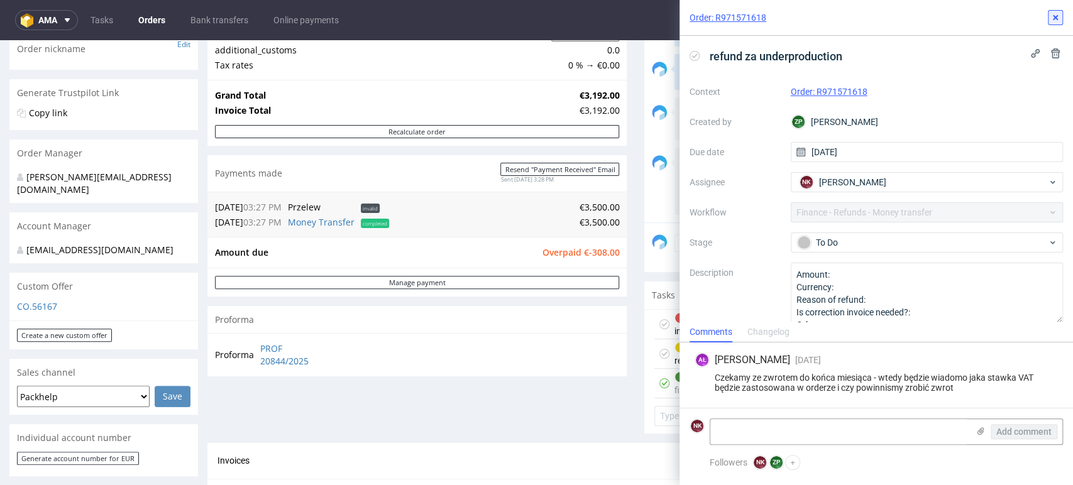
click at [1055, 19] on icon at bounding box center [1056, 18] width 10 height 10
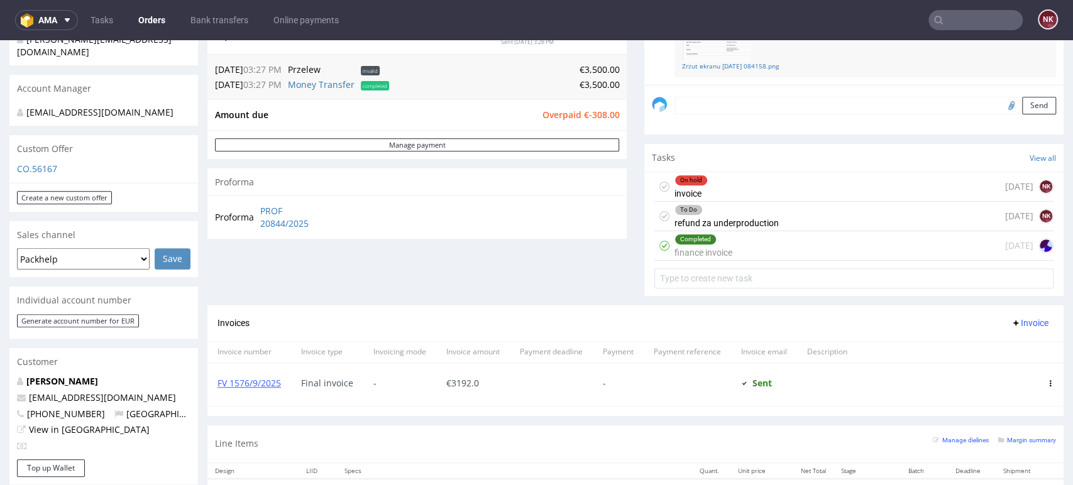
scroll to position [349, 0]
click at [763, 246] on div "Completed finance invoice today" at bounding box center [854, 244] width 399 height 30
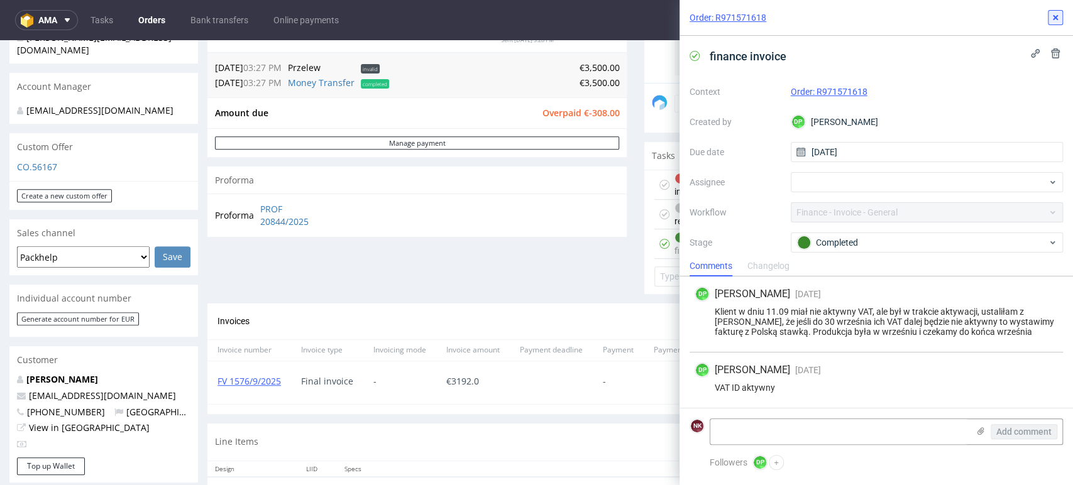
click at [1055, 16] on use at bounding box center [1055, 17] width 5 height 5
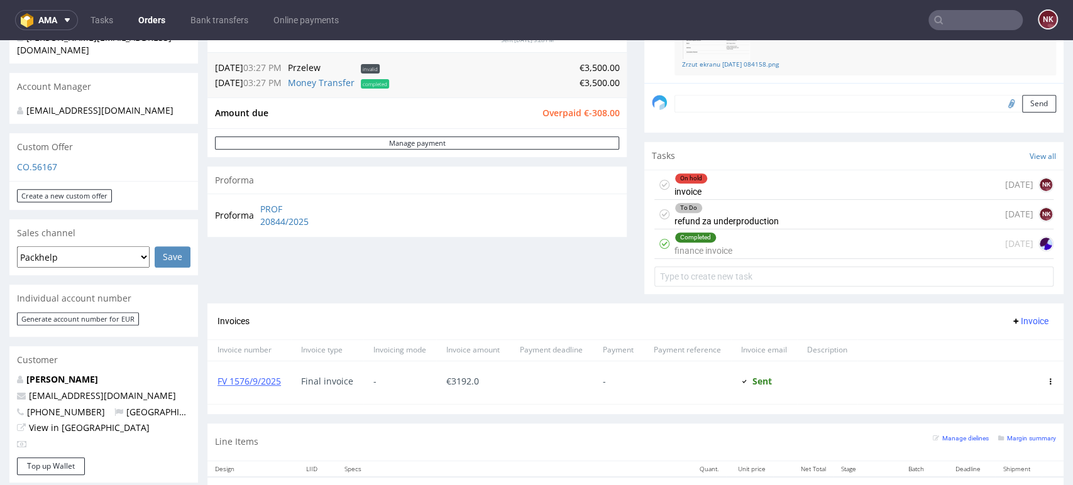
click at [690, 185] on div "On hold invoice" at bounding box center [691, 184] width 33 height 29
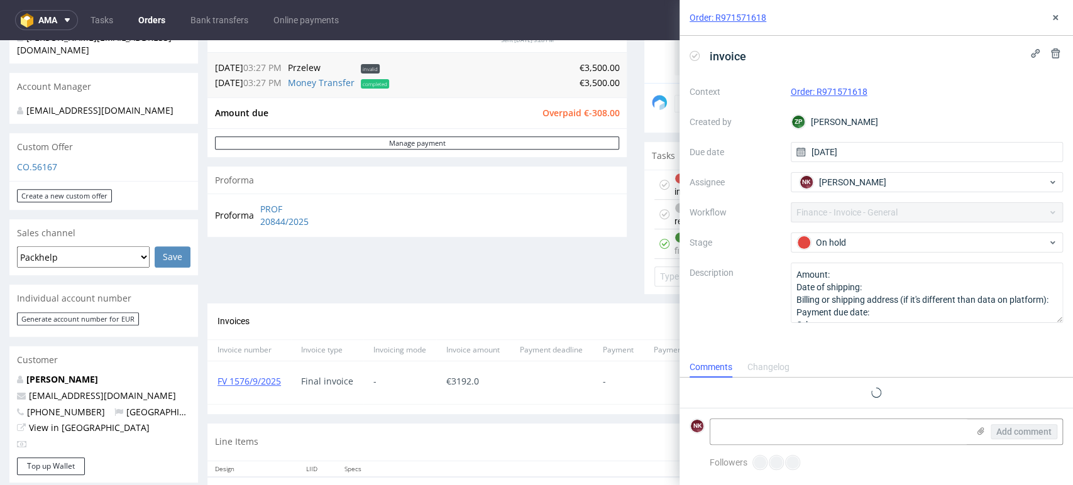
scroll to position [10, 0]
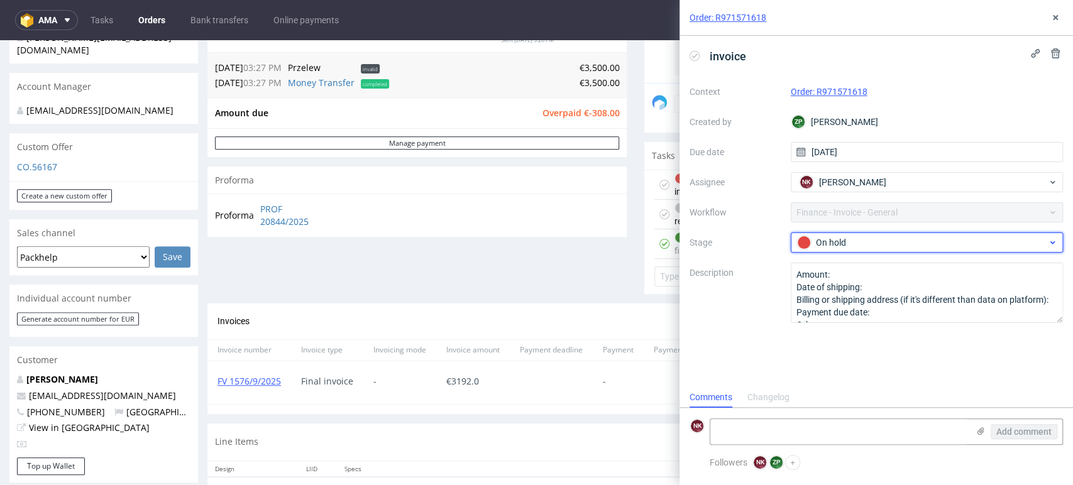
click at [834, 238] on div "On hold" at bounding box center [922, 243] width 250 height 14
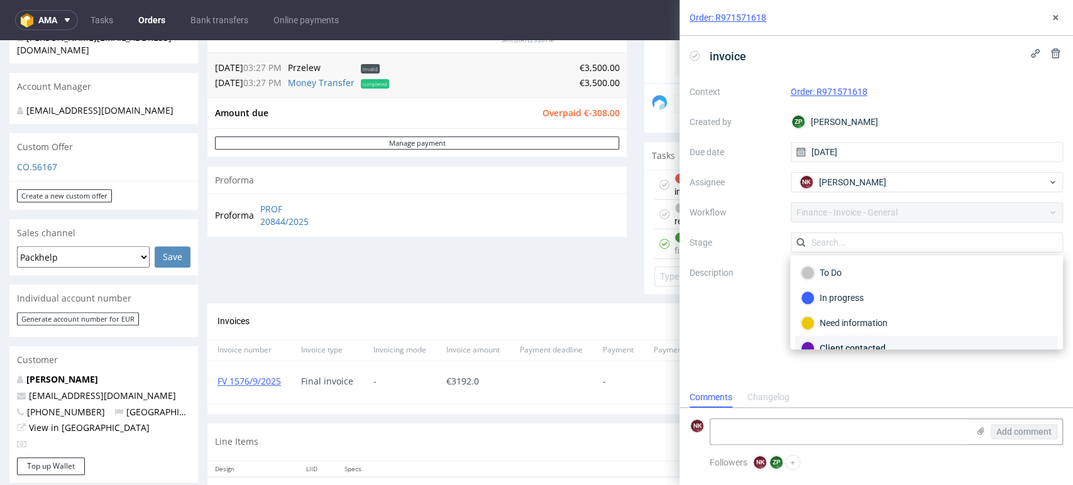
scroll to position [70, 0]
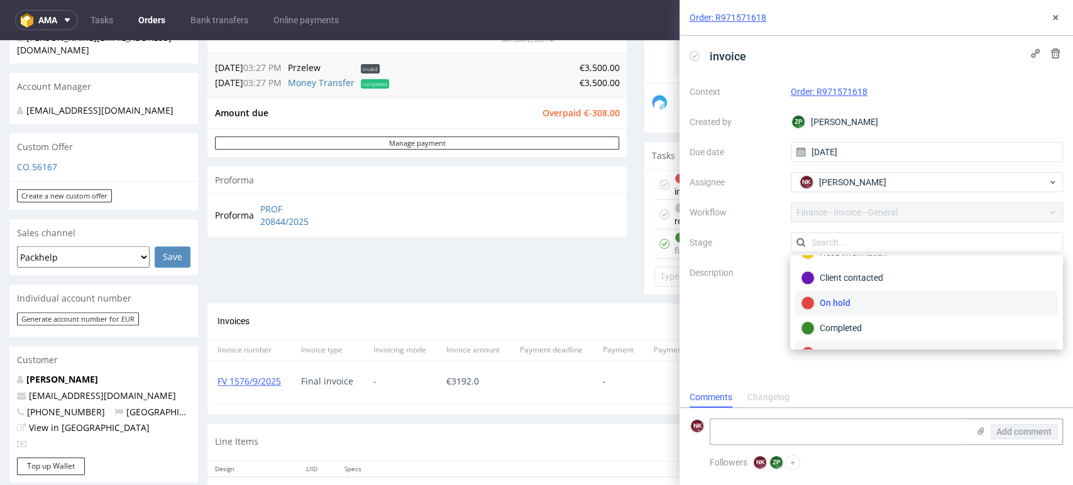
click at [831, 341] on div "Rejected" at bounding box center [926, 353] width 263 height 25
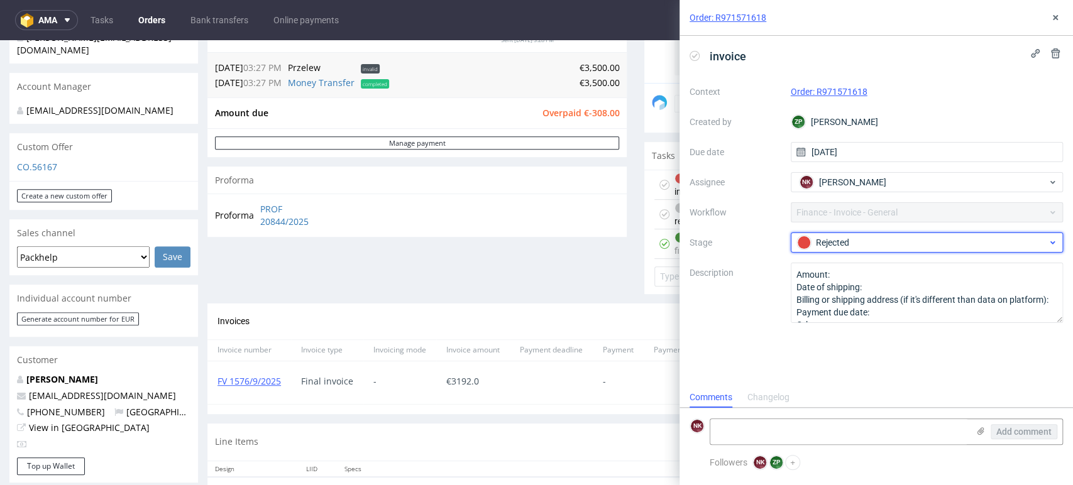
click at [829, 250] on div "Rejected" at bounding box center [927, 243] width 273 height 20
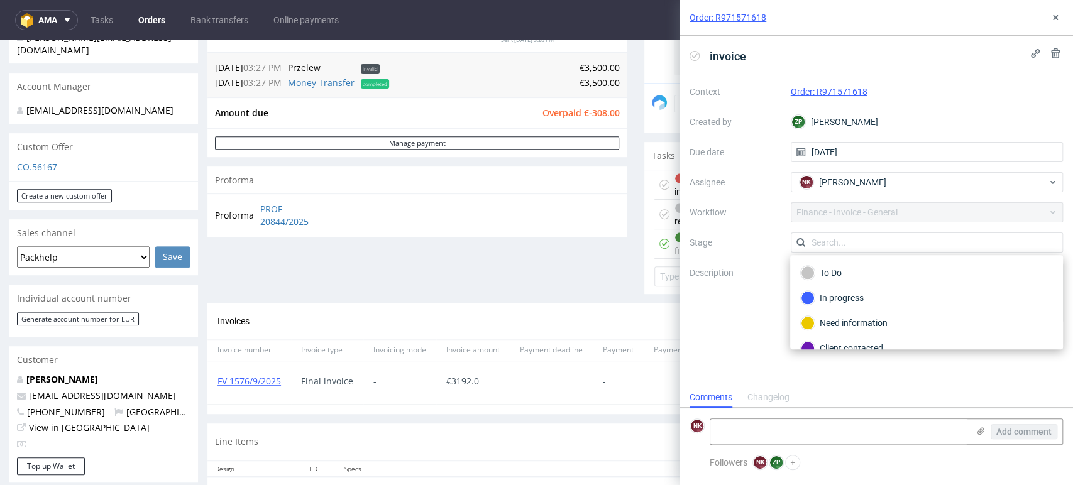
scroll to position [91, 0]
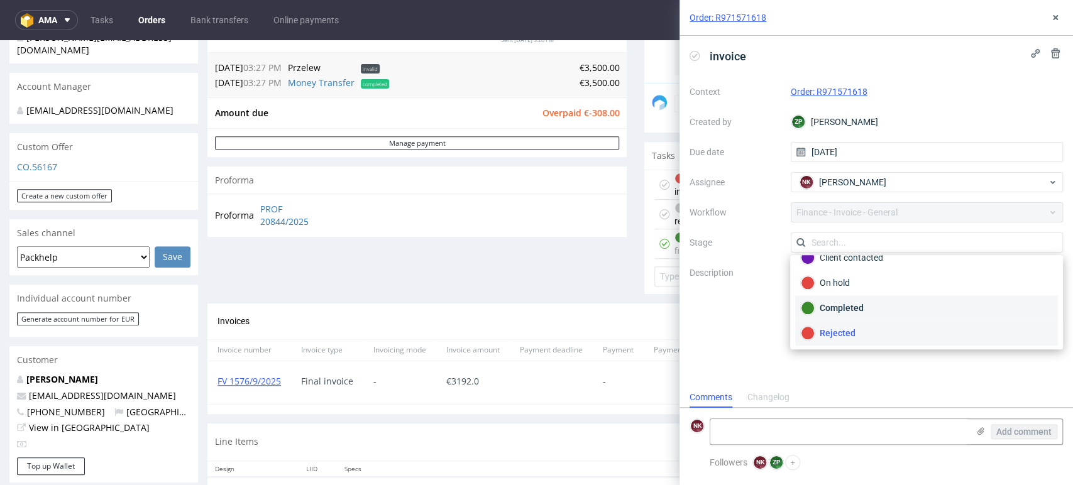
click at [835, 313] on div "Completed" at bounding box center [926, 308] width 251 height 14
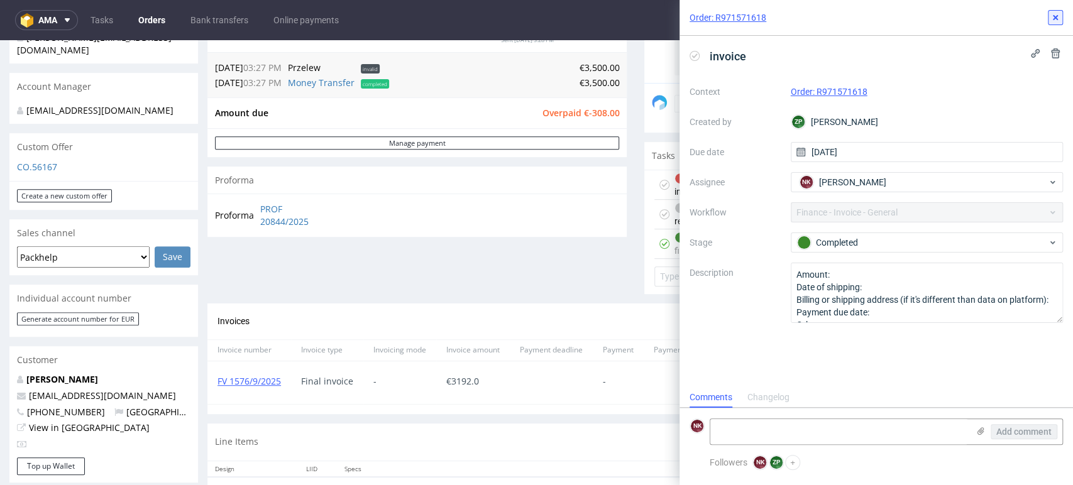
click at [1054, 13] on icon at bounding box center [1056, 18] width 10 height 10
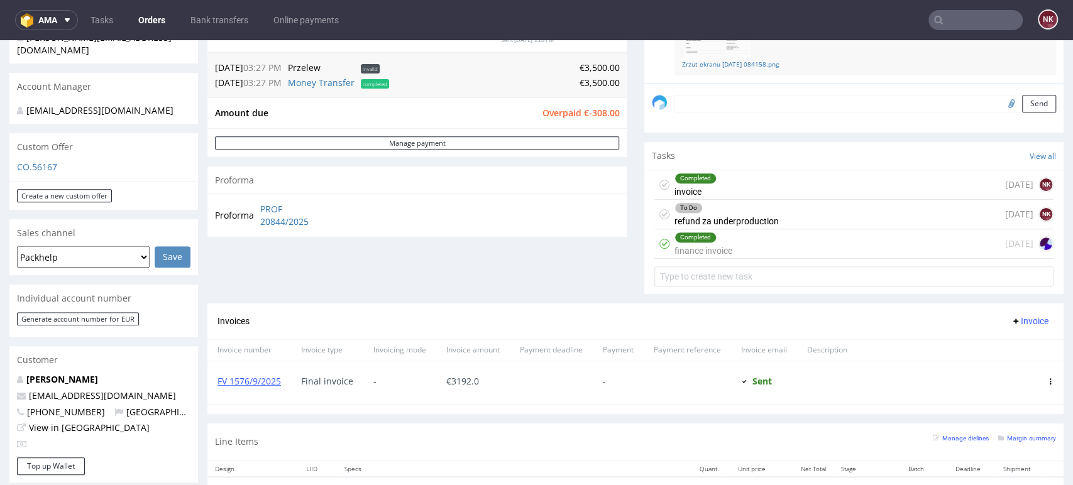
click at [558, 306] on div "Invoices Invoice" at bounding box center [635, 322] width 856 height 36
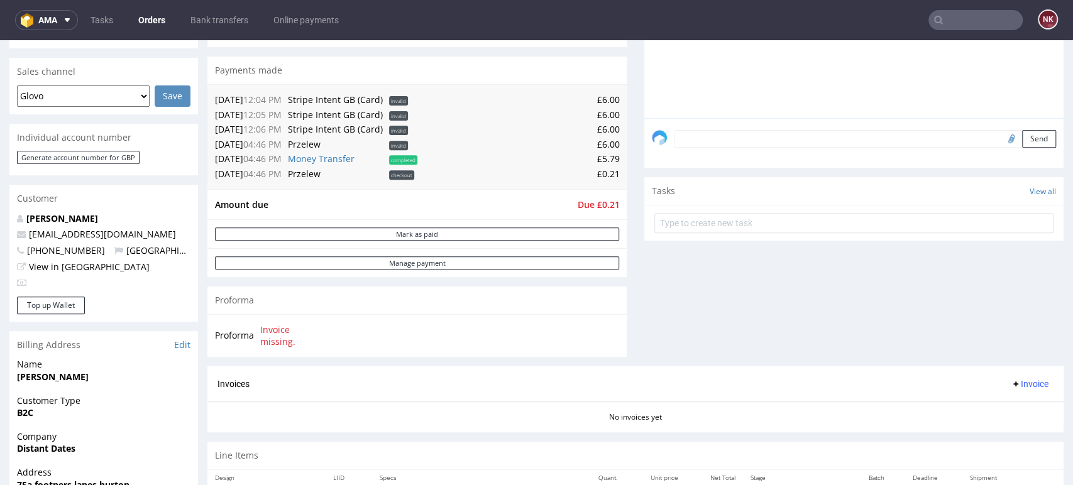
scroll to position [209, 0]
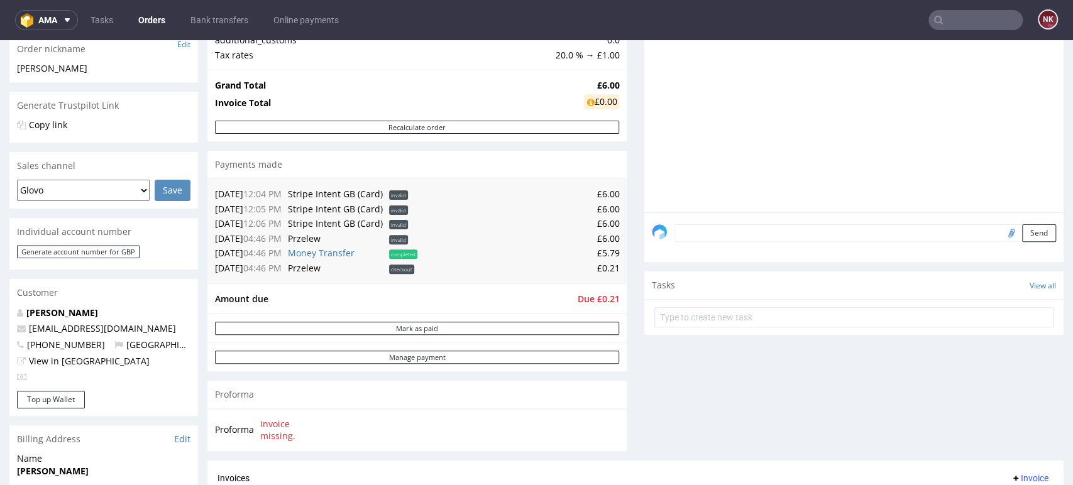
click at [233, 256] on td "[DATE] 04:46 PM" at bounding box center [250, 253] width 70 height 15
copy td "[DATE]"
click at [644, 363] on div "Comments User (0) Order (0) Automatic (0) Attachments (0) All (0) View all (0) …" at bounding box center [853, 203] width 419 height 516
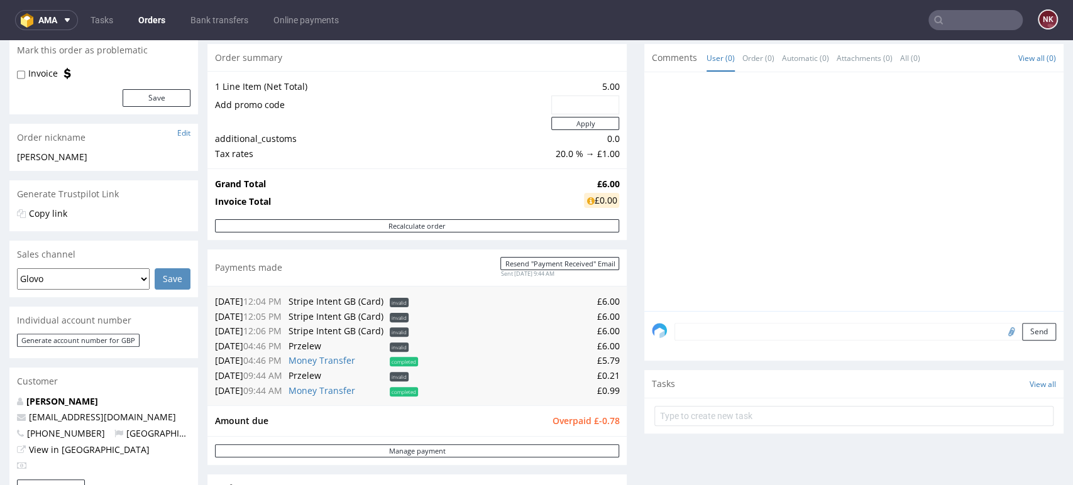
scroll to position [209, 0]
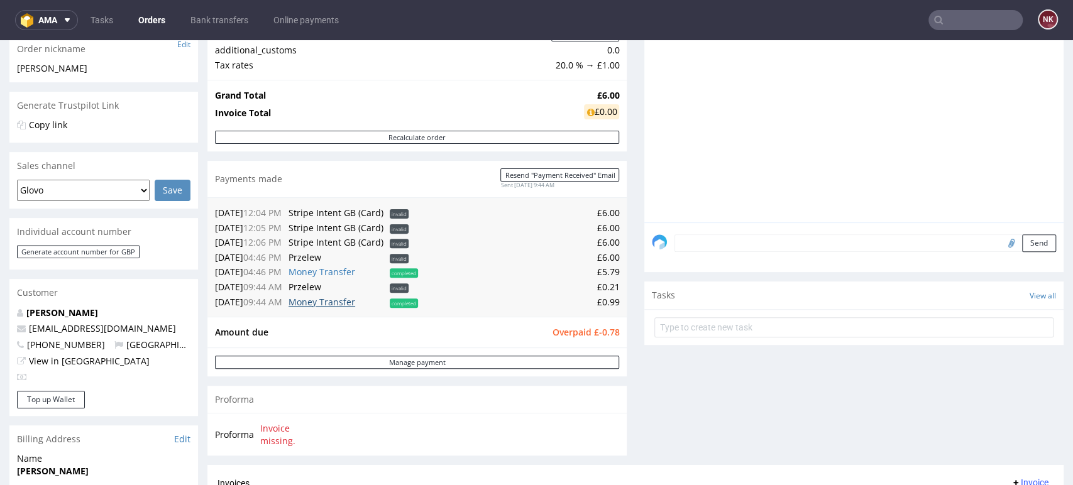
click at [345, 301] on link "Money Transfer" at bounding box center [322, 302] width 67 height 12
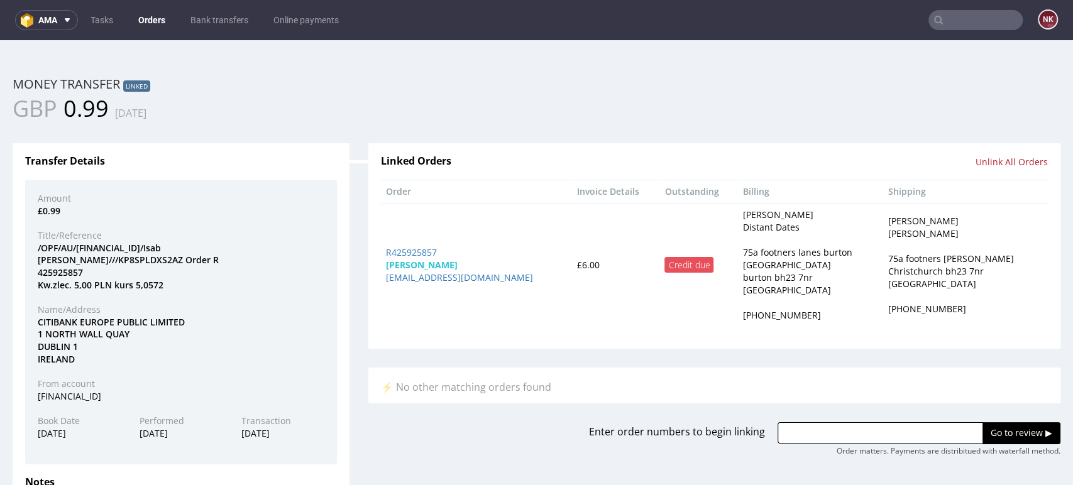
scroll to position [0, 0]
click at [93, 113] on span "0.99" at bounding box center [86, 108] width 45 height 31
click at [93, 122] on span "0.99" at bounding box center [86, 108] width 45 height 31
drag, startPoint x: 105, startPoint y: 108, endPoint x: 62, endPoint y: 107, distance: 43.4
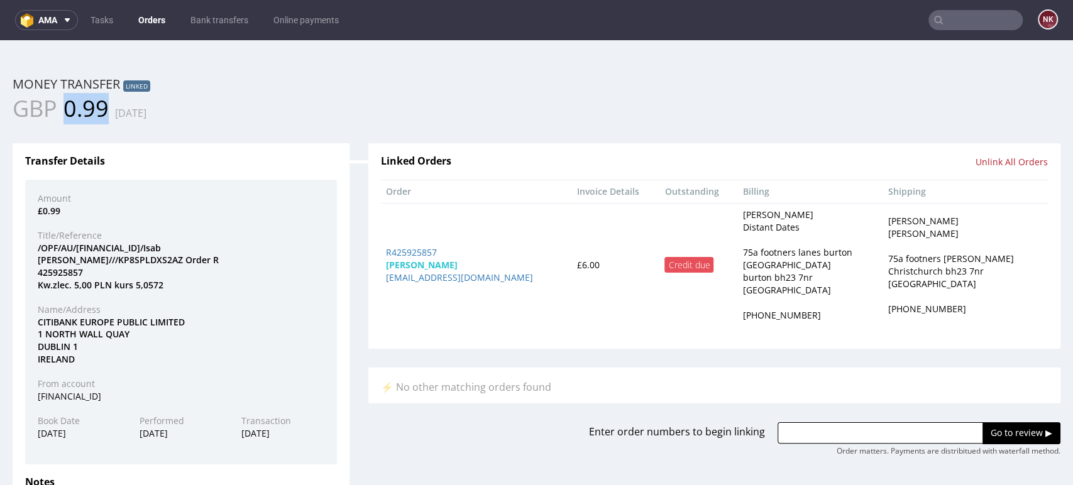
click at [62, 107] on div "GBP 0.99 [DATE]" at bounding box center [270, 108] width 515 height 31
copy span "0.99"
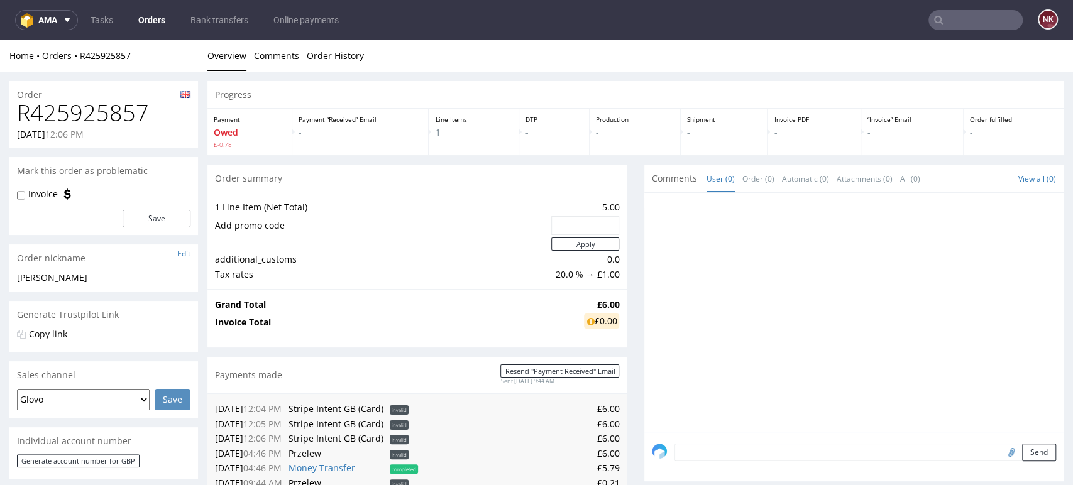
scroll to position [201, 0]
